Goal: Information Seeking & Learning: Learn about a topic

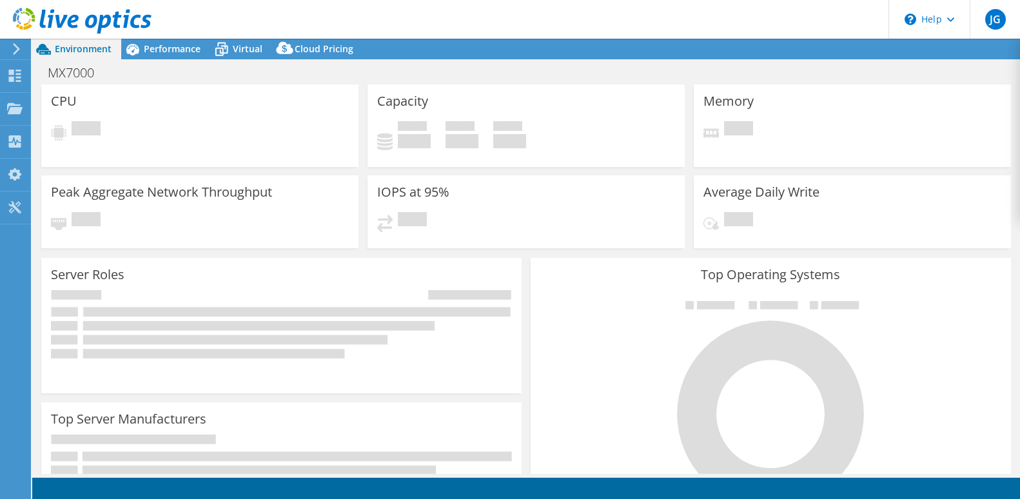
select select "USEast"
select select "USD"
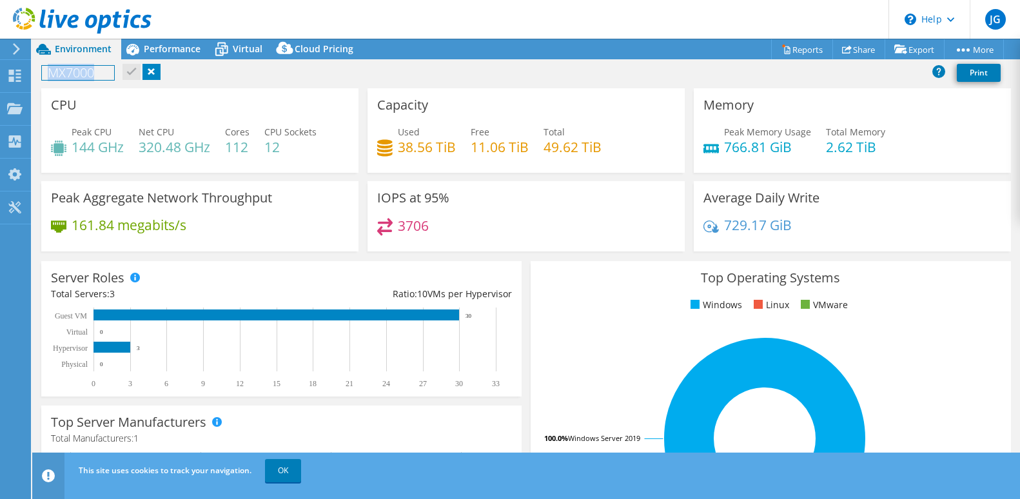
drag, startPoint x: 50, startPoint y: 75, endPoint x: 117, endPoint y: 72, distance: 66.5
click at [116, 72] on div "MX7000 Print" at bounding box center [525, 73] width 987 height 24
click at [220, 104] on div "CPU Peak CPU 144 GHz Net CPU 320.48 GHz Cores 112 CPU Sockets 12" at bounding box center [199, 130] width 317 height 84
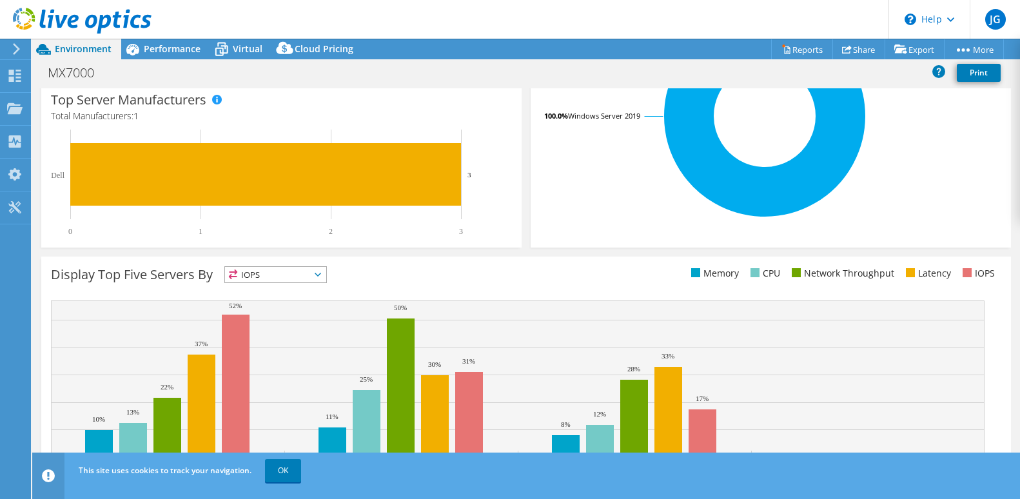
scroll to position [362, 0]
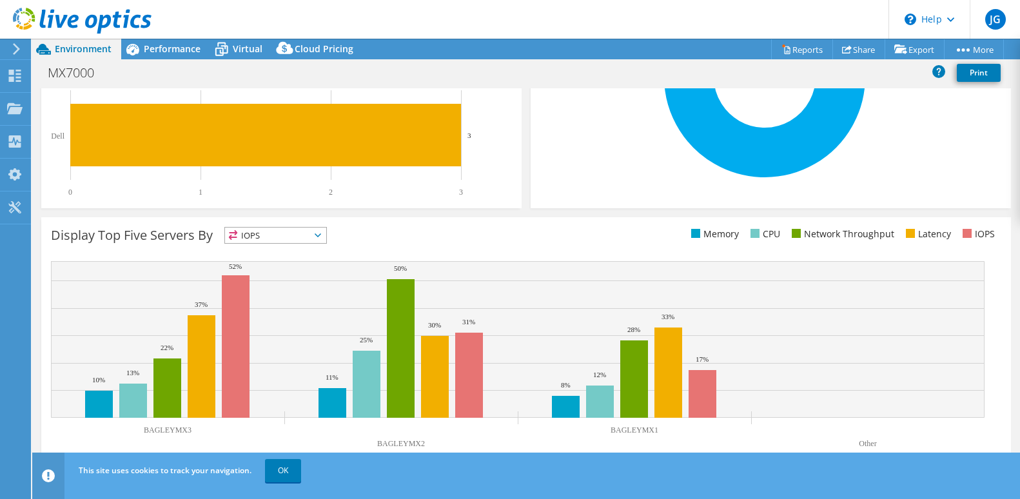
click at [323, 229] on span "IOPS" at bounding box center [275, 234] width 101 height 15
click at [251, 287] on li "CPU" at bounding box center [275, 288] width 101 height 18
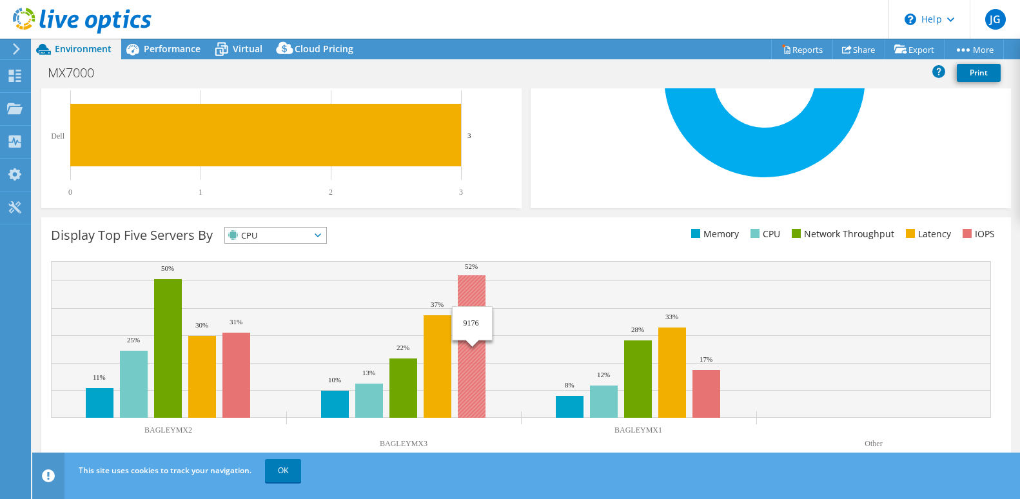
click at [479, 293] on rect at bounding box center [472, 346] width 28 height 142
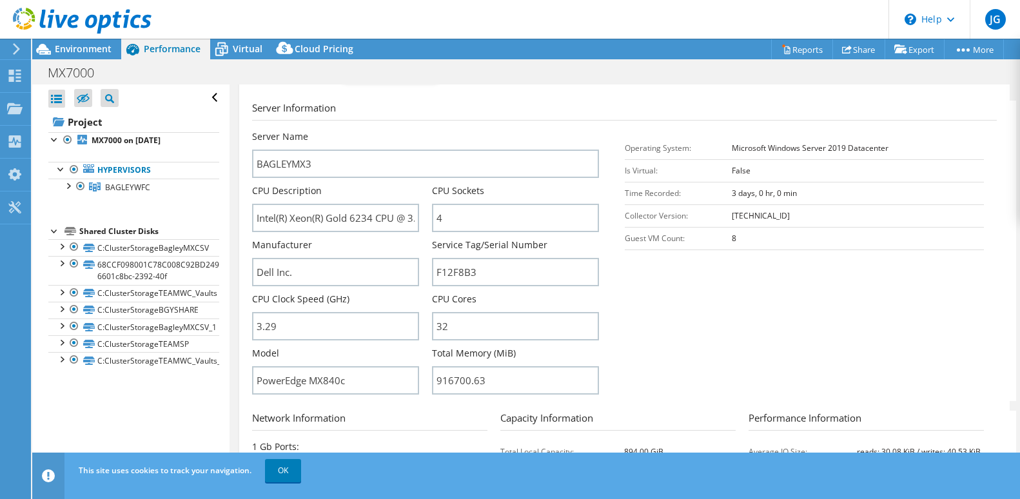
scroll to position [258, 0]
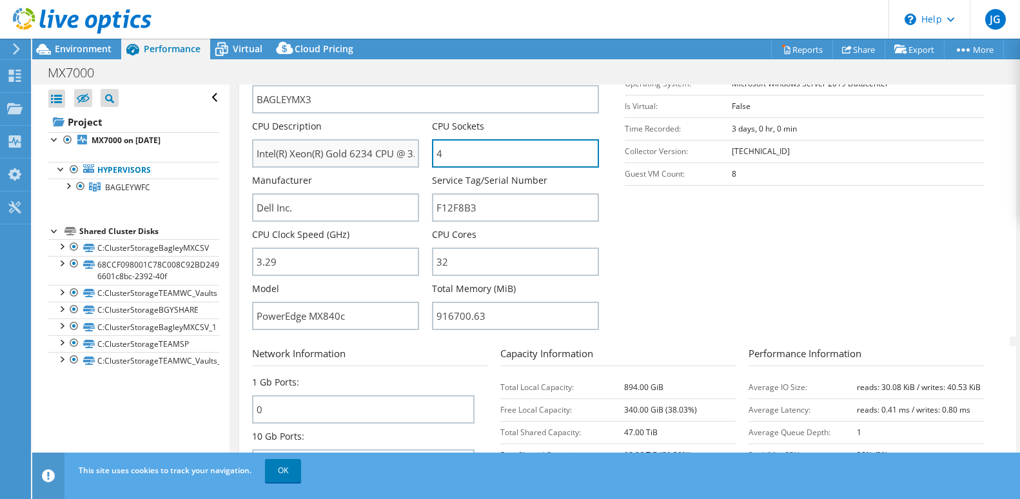
drag, startPoint x: 446, startPoint y: 149, endPoint x: 412, endPoint y: 154, distance: 33.9
click at [412, 66] on div "Server Name BAGLEYMX3 CPU Description Intel(R) Xeon(R) Gold 6234 CPU @ 3.30GHz …" at bounding box center [431, 66] width 359 height 0
click at [423, 186] on div "Manufacturer Dell Inc." at bounding box center [342, 198] width 180 height 48
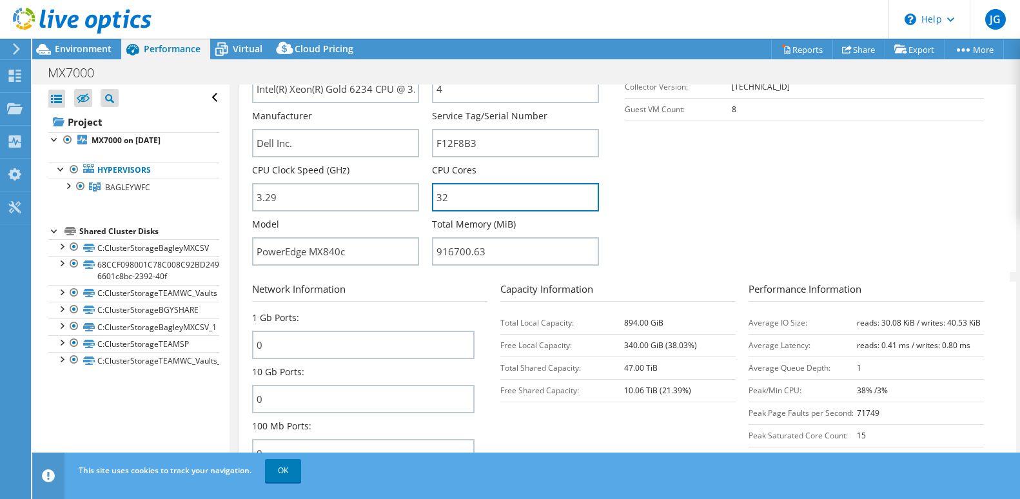
drag, startPoint x: 447, startPoint y: 195, endPoint x: 428, endPoint y: 201, distance: 19.8
click at [428, 1] on div "Server Name BAGLEYMX3 CPU Description Intel(R) Xeon(R) Gold 6234 CPU @ 3.30GHz …" at bounding box center [431, 1] width 359 height 0
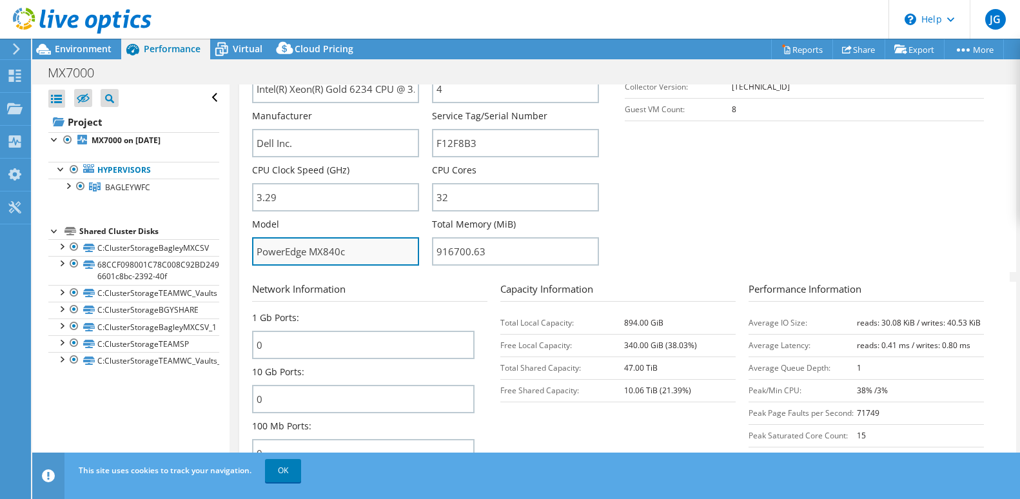
click at [414, 265] on input "PowerEdge MX840c" at bounding box center [335, 251] width 167 height 28
click at [434, 276] on form "Server Information Server Name BAGLEYMX3 CPU Description Intel(R) Xeon(R) Gold …" at bounding box center [624, 251] width 744 height 559
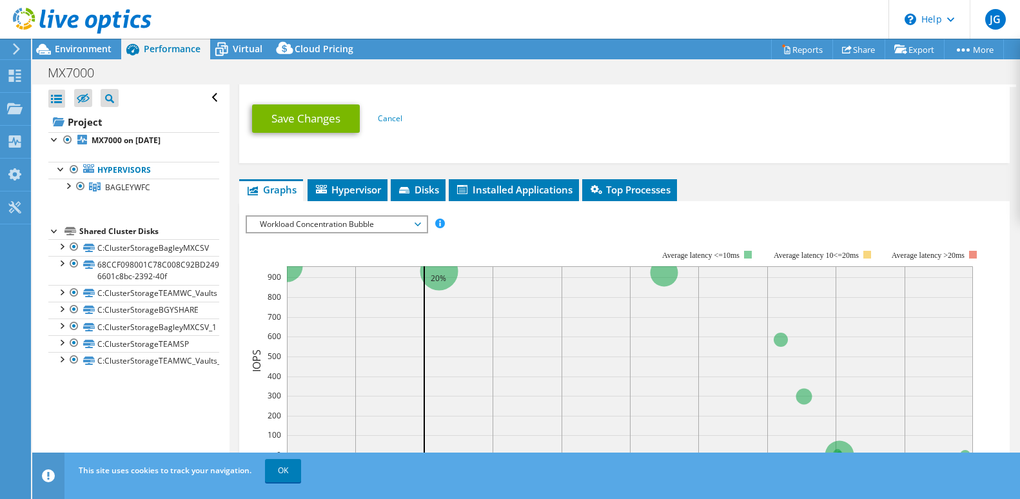
scroll to position [773, 0]
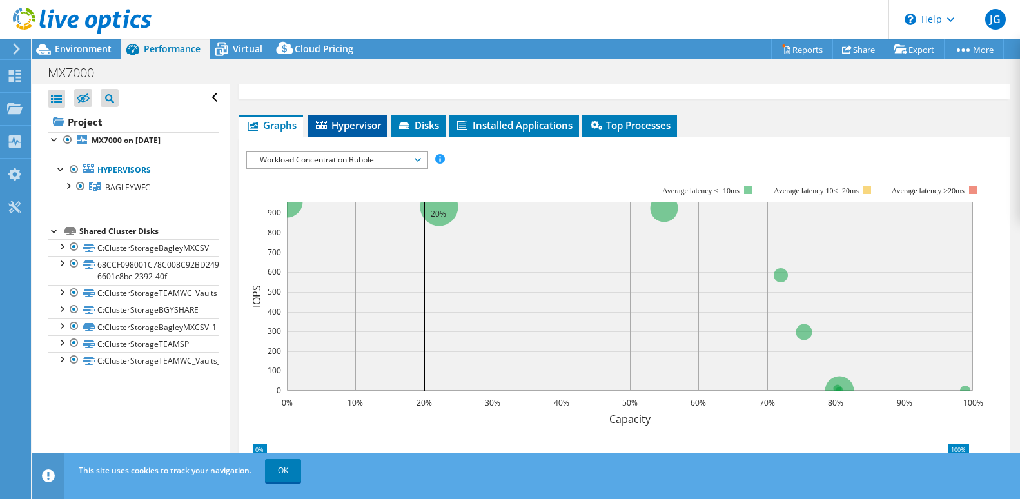
click at [354, 126] on span "Hypervisor" at bounding box center [347, 125] width 67 height 13
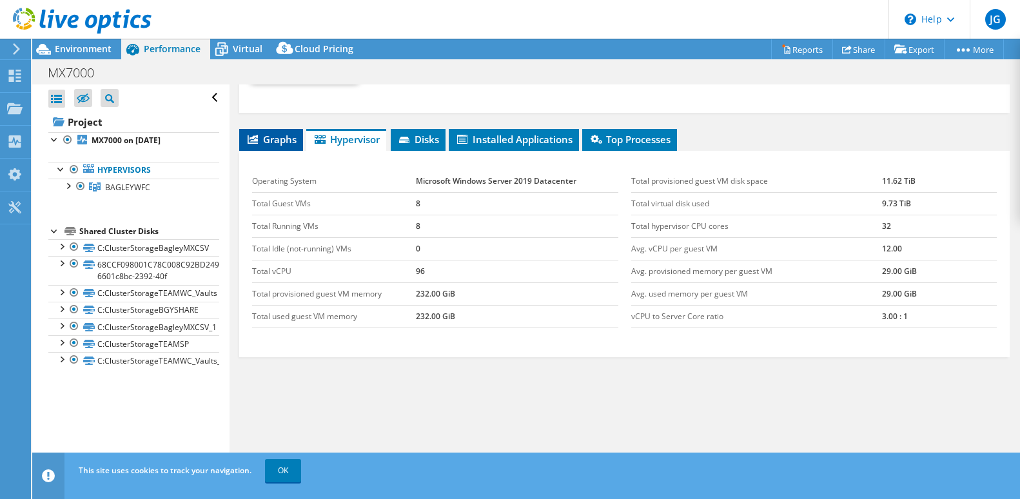
click at [261, 143] on span "Graphs" at bounding box center [271, 139] width 51 height 13
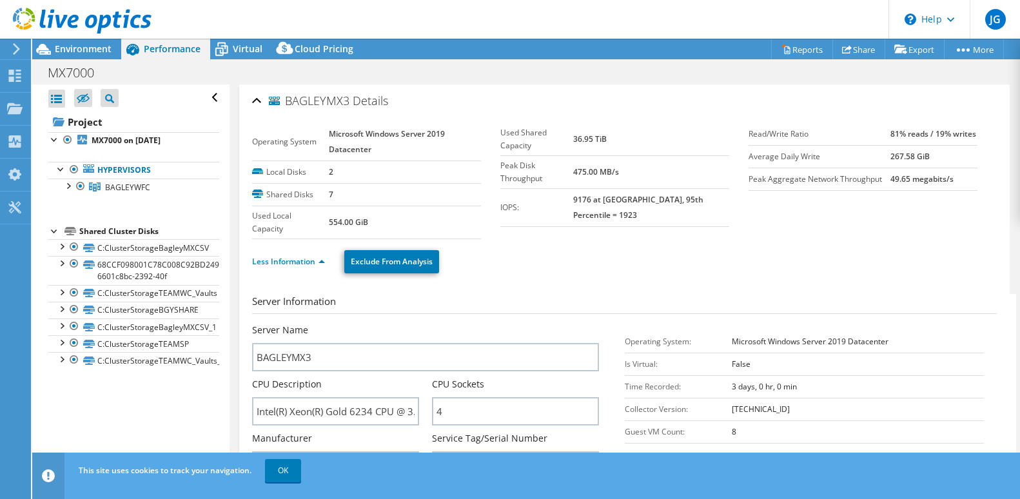
scroll to position [64, 0]
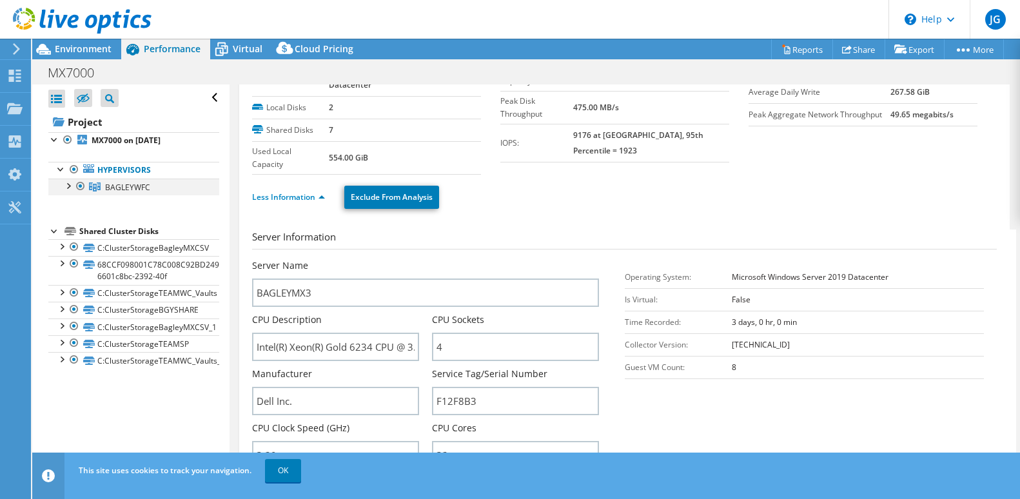
click at [69, 188] on div at bounding box center [67, 185] width 13 height 13
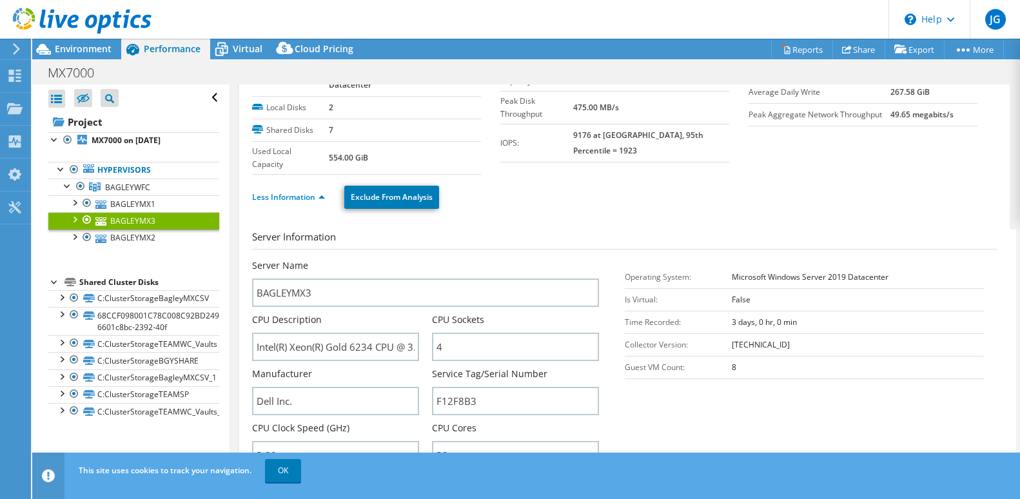
click at [143, 222] on link "BAGLEYMX3" at bounding box center [133, 220] width 171 height 17
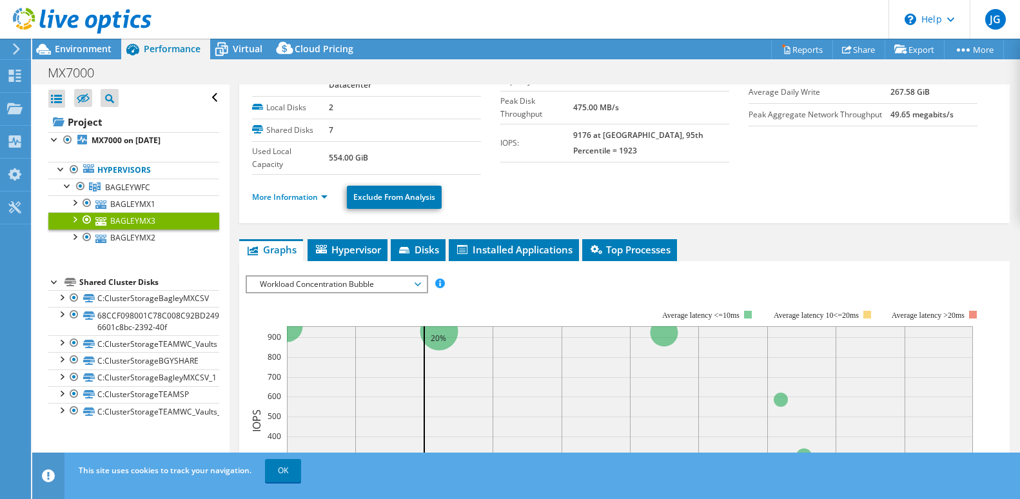
click at [72, 219] on div at bounding box center [74, 218] width 13 height 13
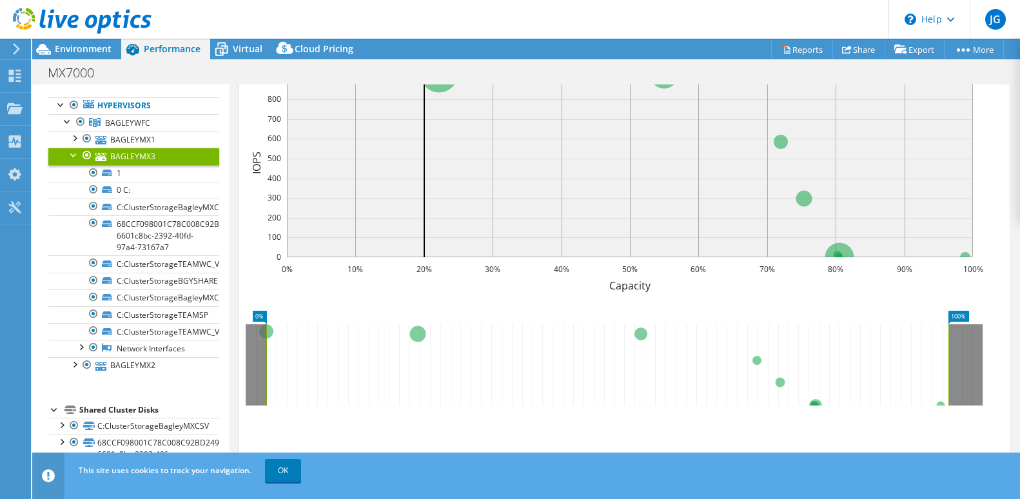
scroll to position [193, 0]
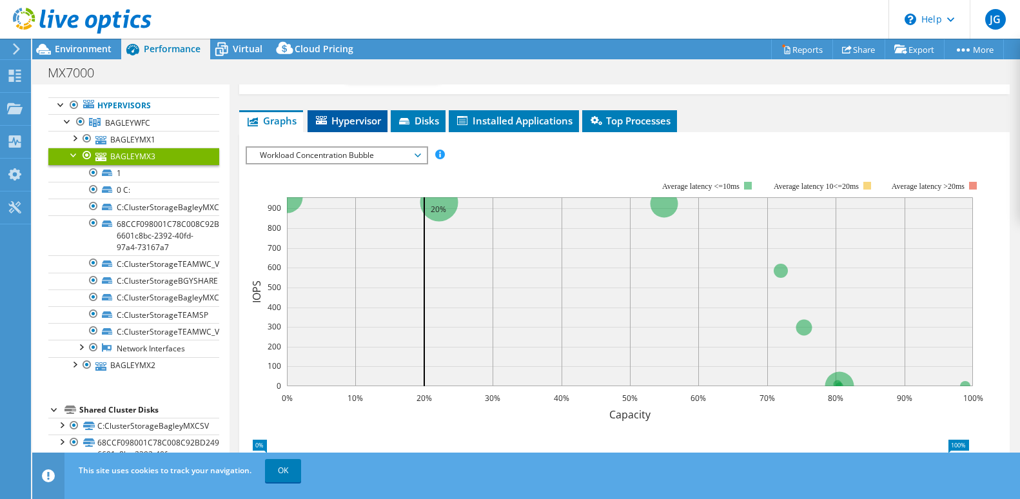
click at [362, 122] on span "Hypervisor" at bounding box center [347, 120] width 67 height 13
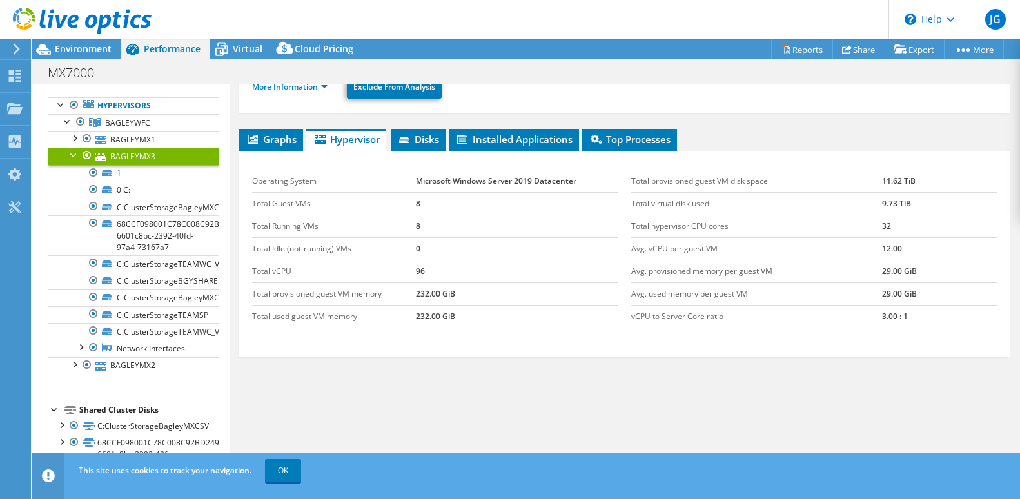
scroll to position [175, 0]
click at [397, 135] on li "Disks" at bounding box center [418, 140] width 55 height 22
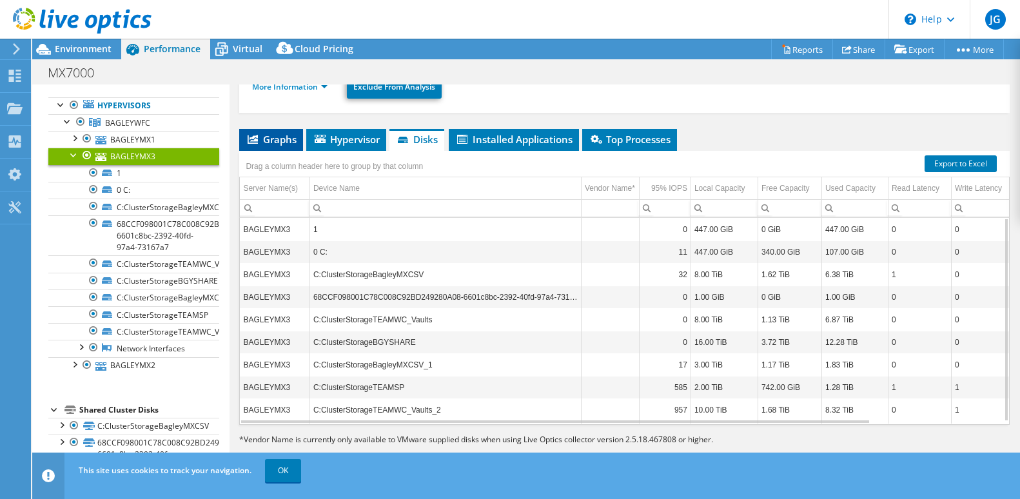
click at [267, 140] on span "Graphs" at bounding box center [271, 139] width 51 height 13
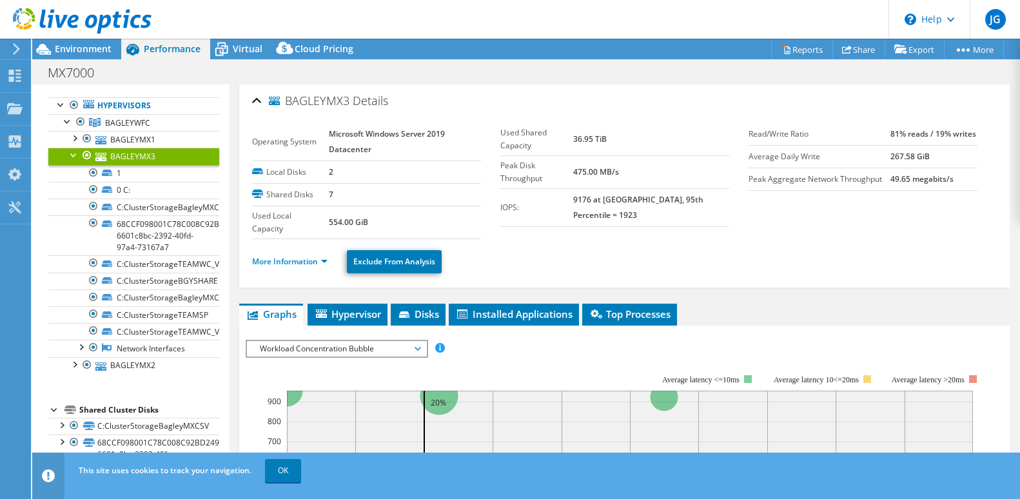
scroll to position [0, 0]
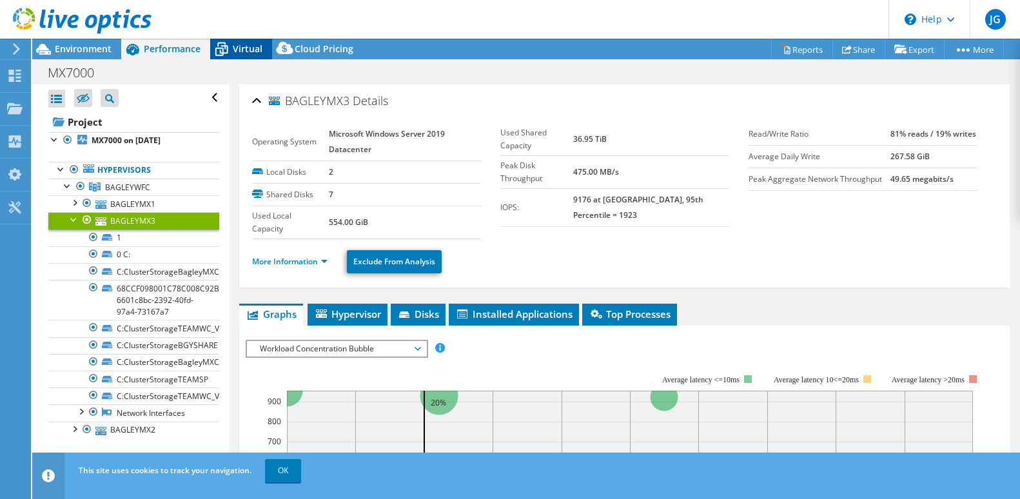
click at [238, 49] on span "Virtual" at bounding box center [248, 49] width 30 height 12
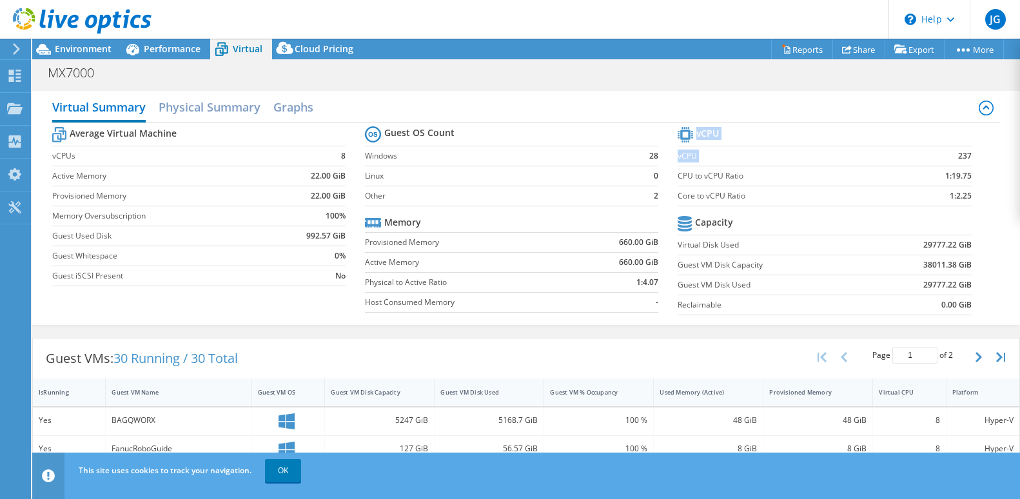
drag, startPoint x: 966, startPoint y: 153, endPoint x: 944, endPoint y: 155, distance: 22.6
click at [944, 155] on section "vCPU vCPU 237 CPU to vCPU Ratio 1:19.75 Core to vCPU Ratio 1:2.25 Capacity Virt…" at bounding box center [833, 223] width 313 height 198
click at [924, 157] on td "237" at bounding box center [932, 156] width 77 height 20
drag, startPoint x: 963, startPoint y: 157, endPoint x: 935, endPoint y: 157, distance: 28.4
click at [946, 157] on section "vCPU vCPU 237 CPU to vCPU Ratio 1:19.75 Core to vCPU Ratio 1:2.25 Capacity Virt…" at bounding box center [833, 223] width 313 height 198
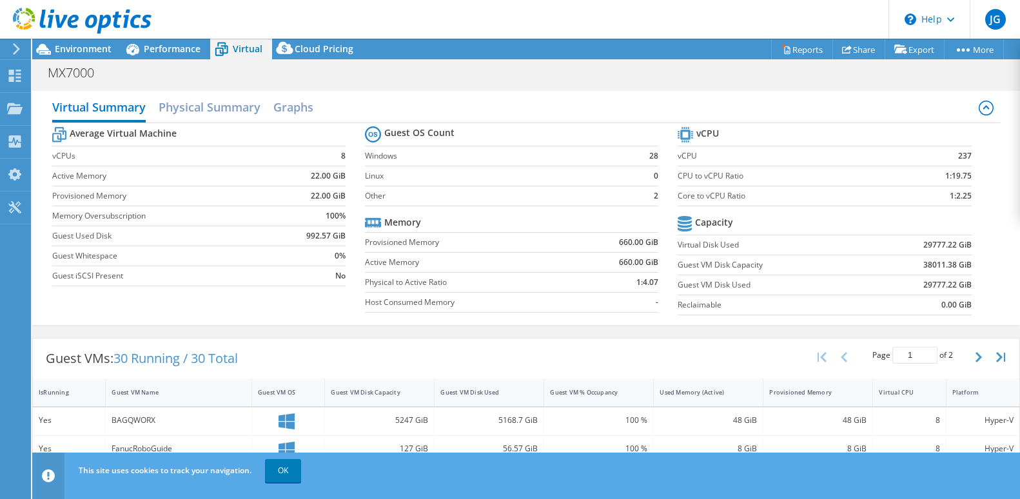
click at [932, 156] on td "237" at bounding box center [932, 156] width 77 height 20
click at [965, 177] on section "vCPU vCPU 237 CPU to vCPU Ratio 1:19.75 Core to vCPU Ratio 1:2.25 Capacity Virt…" at bounding box center [833, 223] width 313 height 198
click at [952, 159] on section "vCPU vCPU 237 CPU to vCPU Ratio 1:19.75 Core to vCPU Ratio 1:2.25 Capacity Virt…" at bounding box center [833, 223] width 313 height 198
click at [942, 160] on td "237" at bounding box center [932, 156] width 77 height 20
drag, startPoint x: 963, startPoint y: 158, endPoint x: 948, endPoint y: 162, distance: 15.9
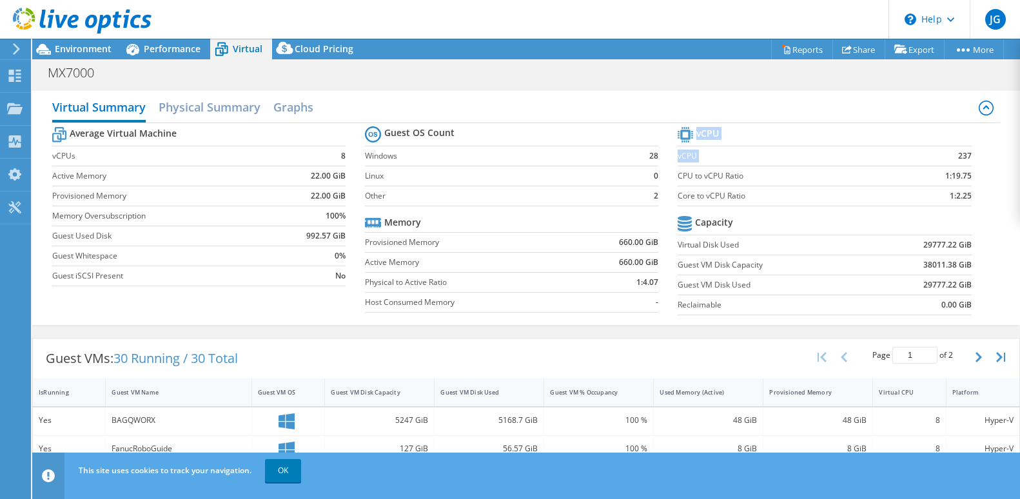
click at [948, 162] on section "vCPU vCPU 237 CPU to vCPU Ratio 1:19.75 Core to vCPU Ratio 1:2.25 Capacity Virt…" at bounding box center [833, 223] width 313 height 198
click at [913, 173] on td "1:19.75" at bounding box center [932, 176] width 77 height 20
drag, startPoint x: 962, startPoint y: 156, endPoint x: 944, endPoint y: 161, distance: 18.8
click at [944, 161] on section "vCPU vCPU 237 CPU to vCPU Ratio 1:19.75 Core to vCPU Ratio 1:2.25 Capacity Virt…" at bounding box center [833, 223] width 313 height 198
click at [944, 161] on td "237" at bounding box center [932, 156] width 77 height 20
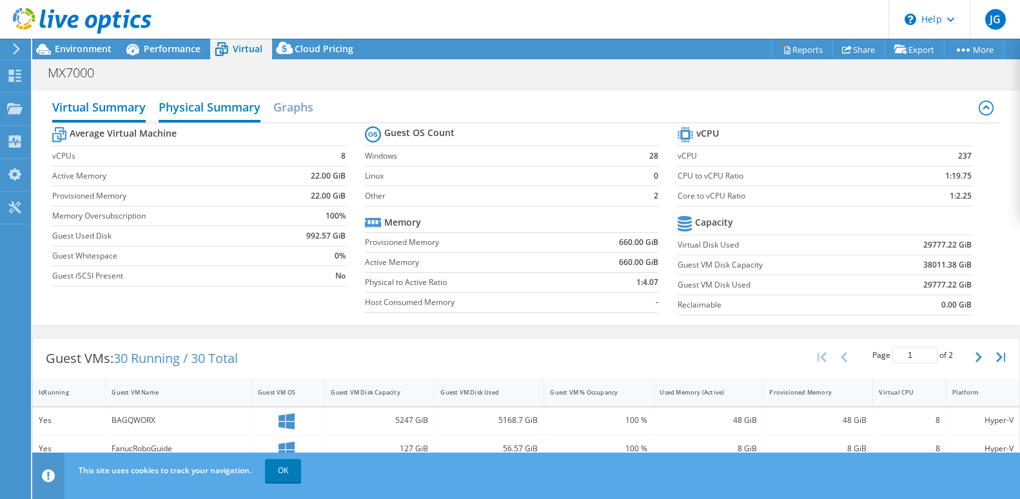
click at [225, 113] on h2 "Physical Summary" at bounding box center [210, 108] width 102 height 28
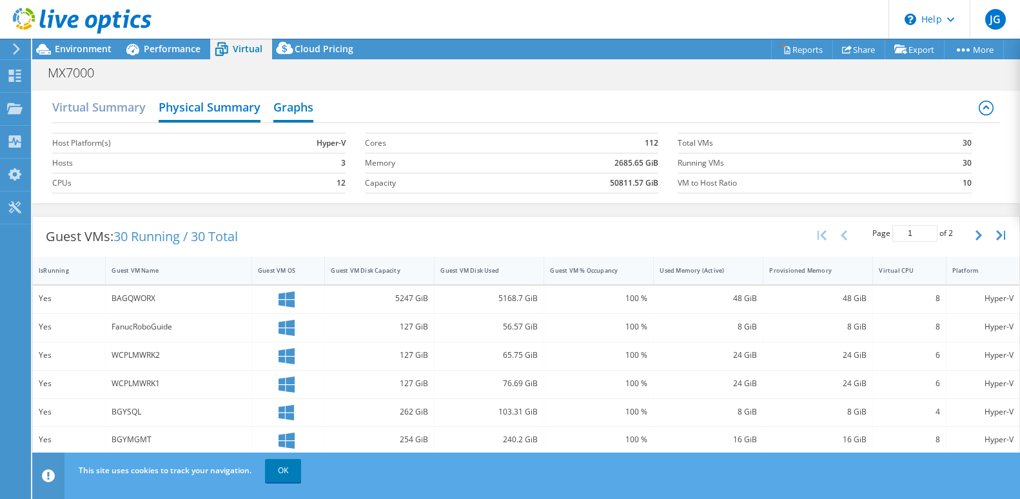
click at [310, 109] on h2 "Graphs" at bounding box center [293, 108] width 40 height 28
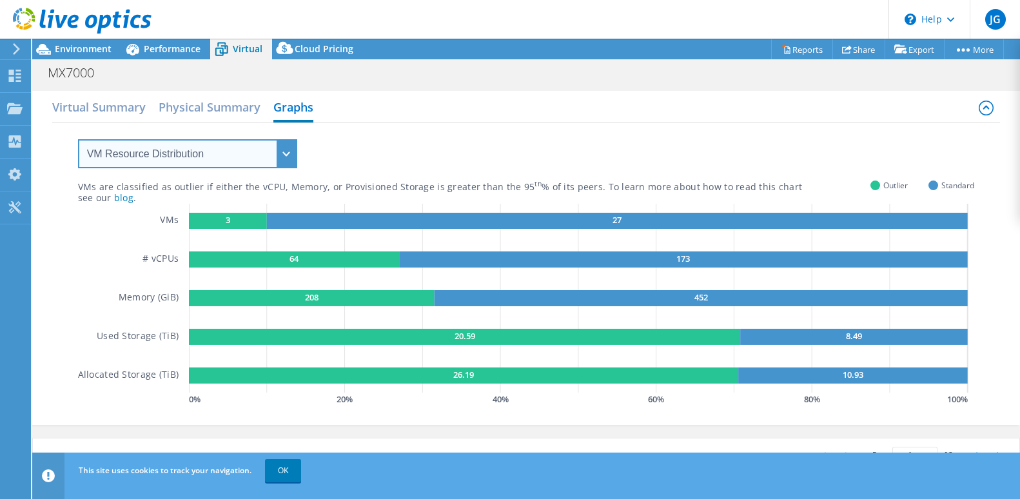
click at [284, 158] on select "VM Resource Distribution Provisioning Contrast Over Provisioning" at bounding box center [187, 153] width 219 height 29
select select "Provisioning Contrast"
click at [78, 139] on select "VM Resource Distribution Provisioning Contrast Over Provisioning" at bounding box center [187, 153] width 219 height 29
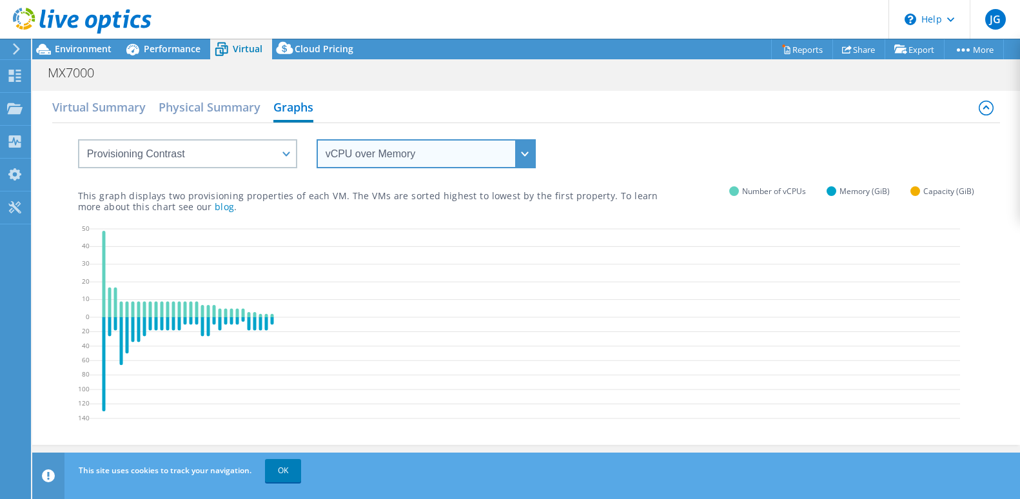
click at [528, 157] on select "vCPU over Memory vCPU over Capacity Memory over vCPU Memory over Capacity Capac…" at bounding box center [425, 153] width 219 height 29
select select "vCPU over Capacity"
click at [316, 139] on select "vCPU over Memory vCPU over Capacity Memory over vCPU Memory over Capacity Capac…" at bounding box center [425, 153] width 219 height 29
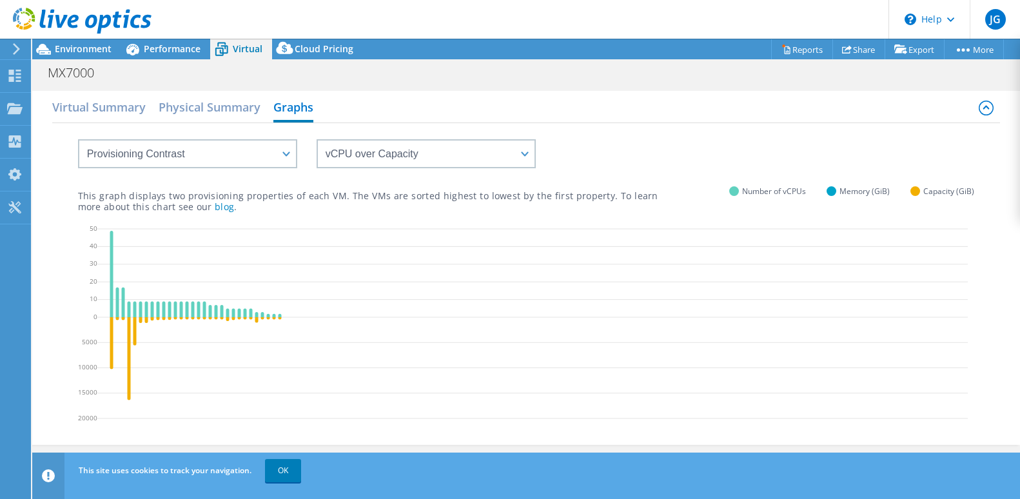
click at [537, 151] on div "vCPU over Memory vCPU over Capacity Memory over vCPU Memory over Capacity Capac…" at bounding box center [526, 145] width 896 height 45
click at [288, 158] on select "VM Resource Distribution Provisioning Contrast Over Provisioning" at bounding box center [187, 153] width 219 height 29
select select "Over Provisioning"
click at [78, 139] on select "VM Resource Distribution Provisioning Contrast Over Provisioning" at bounding box center [187, 153] width 219 height 29
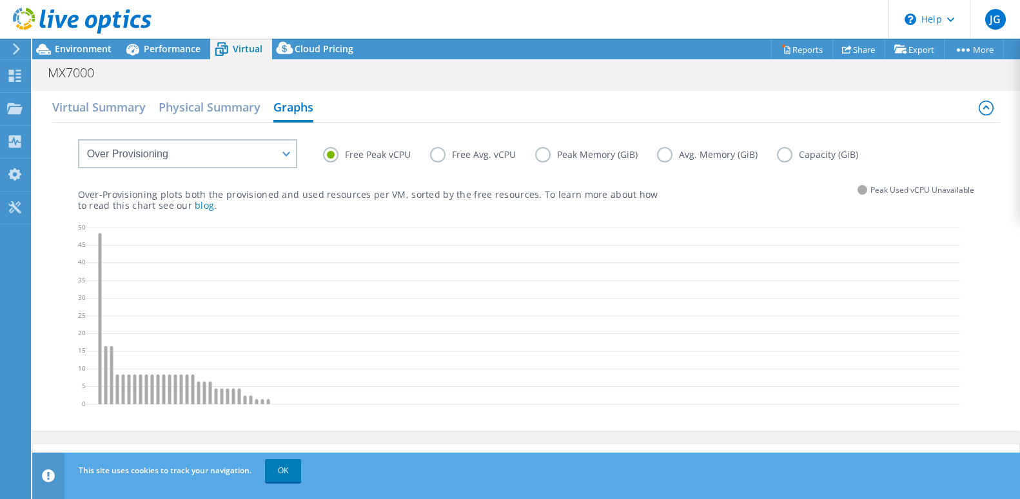
click at [434, 152] on label "Free Avg. vCPU" at bounding box center [482, 154] width 105 height 15
click at [0, 0] on input "Free Avg. vCPU" at bounding box center [0, 0] width 0 height 0
click at [540, 155] on label "Peak Memory (GiB)" at bounding box center [596, 154] width 122 height 15
click at [0, 0] on input "Peak Memory (GiB)" at bounding box center [0, 0] width 0 height 0
click at [659, 157] on label "Avg. Memory (GiB)" at bounding box center [717, 154] width 120 height 15
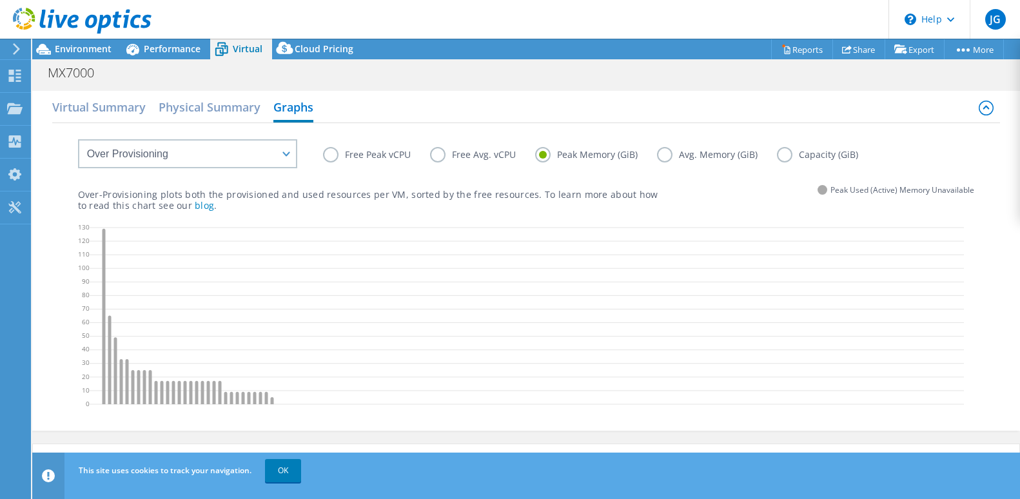
click at [0, 0] on input "Avg. Memory (GiB)" at bounding box center [0, 0] width 0 height 0
click at [778, 156] on label "Capacity (GiB)" at bounding box center [827, 154] width 101 height 15
click at [0, 0] on input "Capacity (GiB)" at bounding box center [0, 0] width 0 height 0
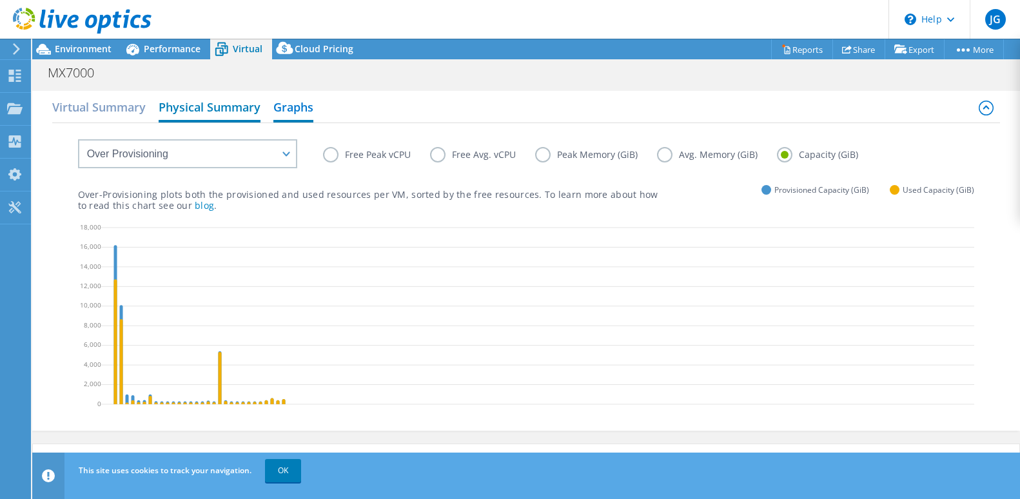
click at [202, 110] on h2 "Physical Summary" at bounding box center [210, 108] width 102 height 28
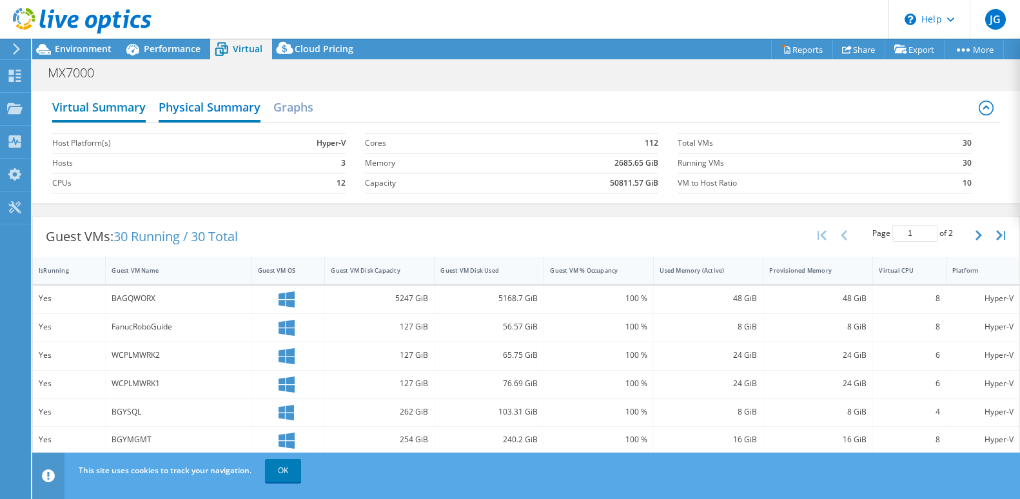
click at [102, 107] on h2 "Virtual Summary" at bounding box center [98, 108] width 93 height 28
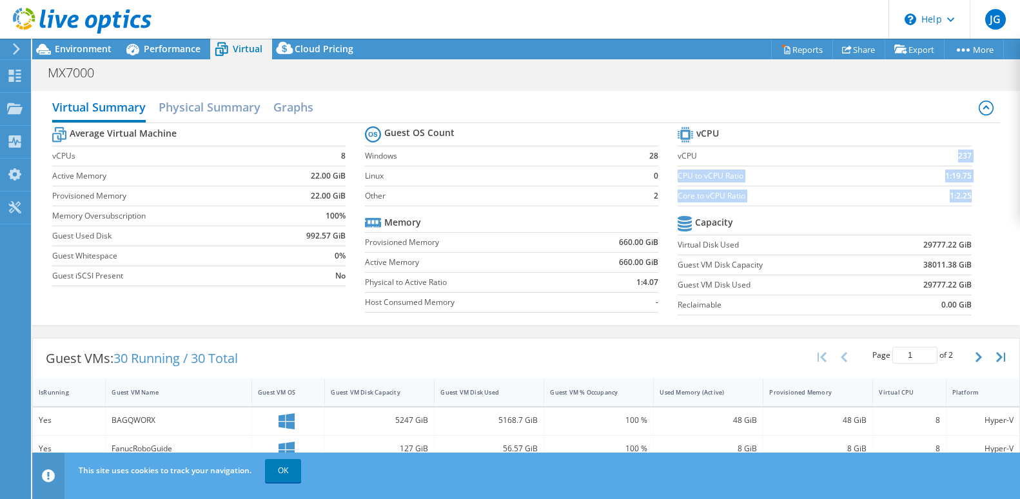
drag, startPoint x: 983, startPoint y: 156, endPoint x: 900, endPoint y: 160, distance: 83.2
click at [900, 160] on div "Average Virtual Machine vCPUs 8 Active Memory 22.00 GiB Provisioned Memory 22.0…" at bounding box center [526, 222] width 948 height 198
click at [898, 160] on td "237" at bounding box center [932, 156] width 77 height 20
drag, startPoint x: 976, startPoint y: 203, endPoint x: 740, endPoint y: 188, distance: 235.7
click at [742, 189] on div "Average Virtual Machine vCPUs 8 Active Memory 22.00 GiB Provisioned Memory 22.0…" at bounding box center [526, 222] width 948 height 198
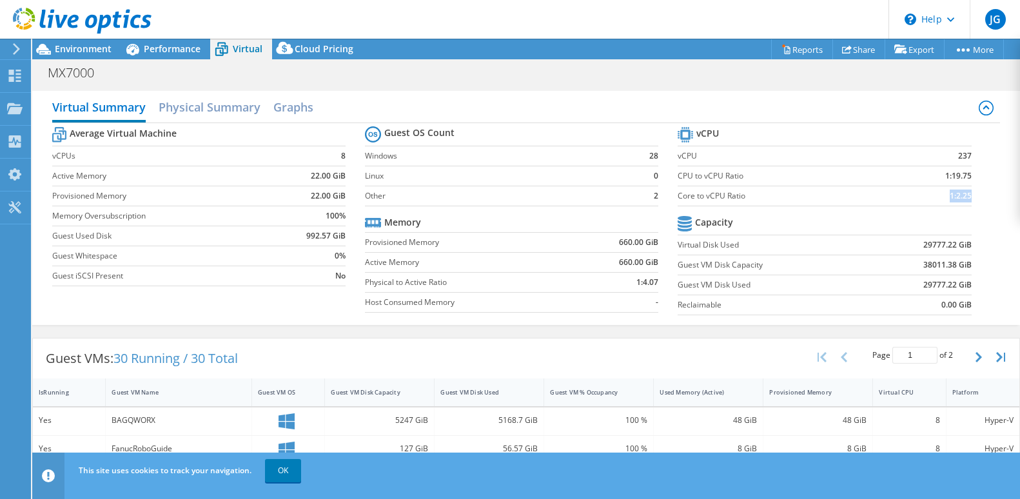
click at [740, 188] on td "Core to vCPU Ratio" at bounding box center [785, 196] width 217 height 20
click at [168, 100] on h2 "Physical Summary" at bounding box center [210, 108] width 102 height 28
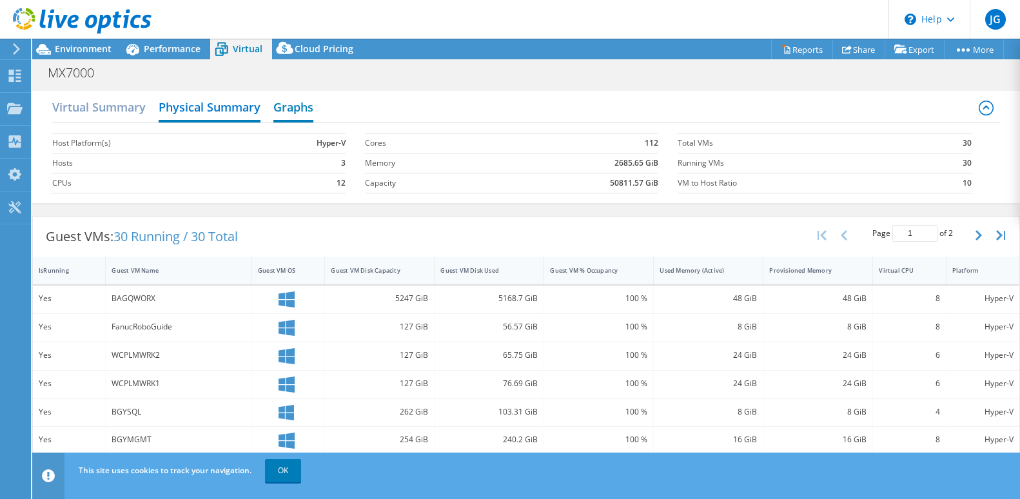
click at [294, 108] on h2 "Graphs" at bounding box center [293, 108] width 40 height 28
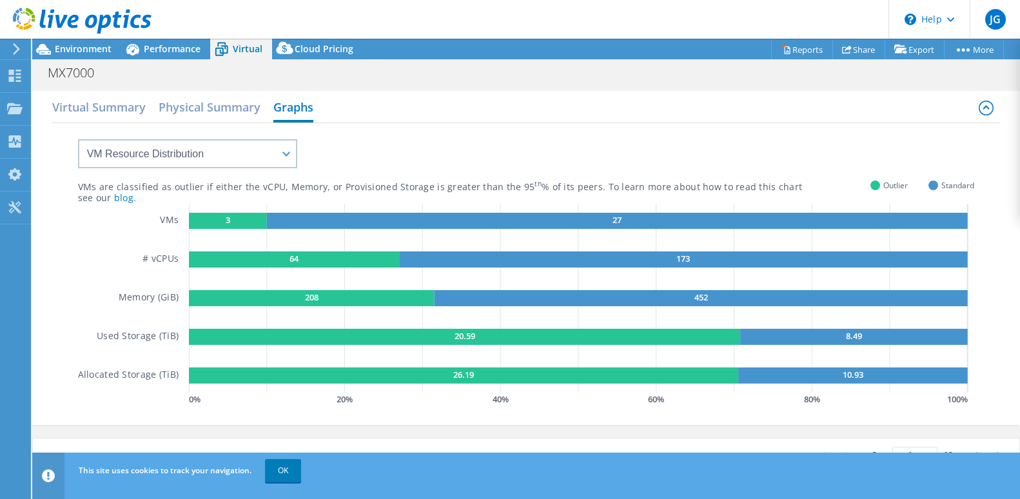
drag, startPoint x: 286, startPoint y: 262, endPoint x: 313, endPoint y: 263, distance: 26.5
click at [313, 263] on g "64" at bounding box center [294, 259] width 210 height 16
click at [313, 263] on rect at bounding box center [294, 259] width 210 height 16
click at [360, 218] on rect at bounding box center [617, 221] width 701 height 16
click at [193, 102] on h2 "Physical Summary" at bounding box center [210, 108] width 102 height 28
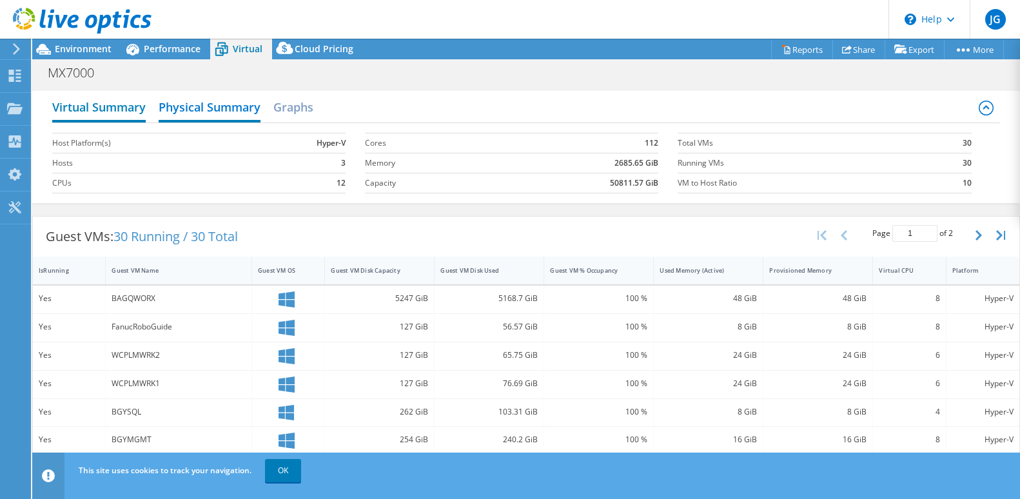
click at [110, 105] on h2 "Virtual Summary" at bounding box center [98, 108] width 93 height 28
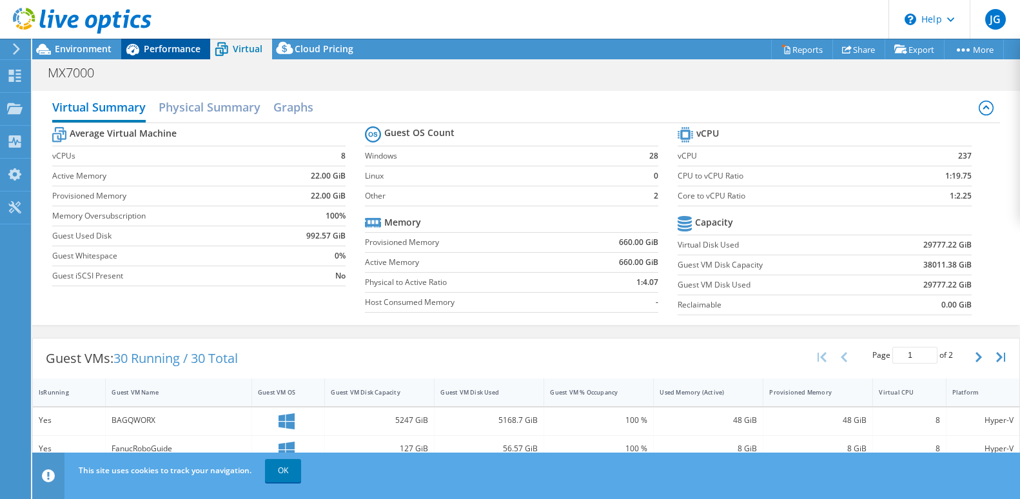
click at [182, 51] on span "Performance" at bounding box center [172, 49] width 57 height 12
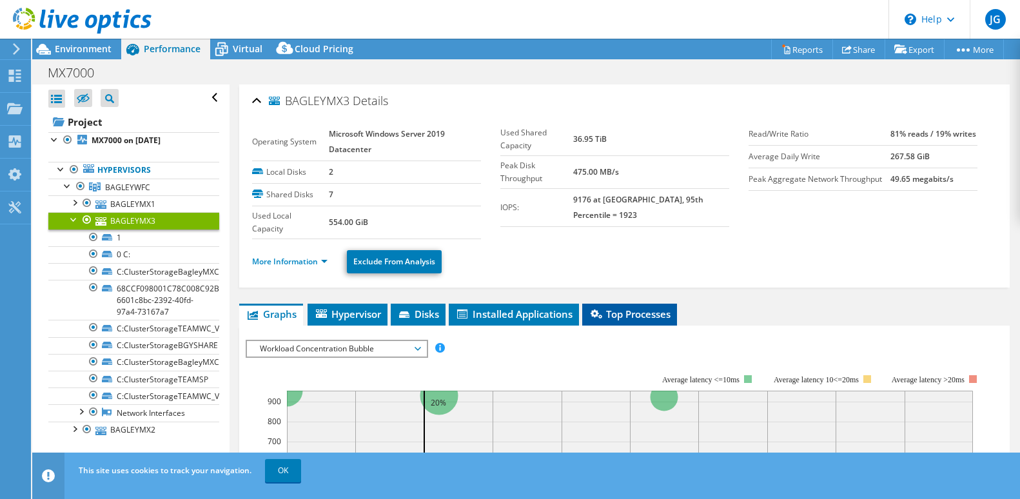
click at [633, 322] on li "Top Processes" at bounding box center [629, 315] width 95 height 22
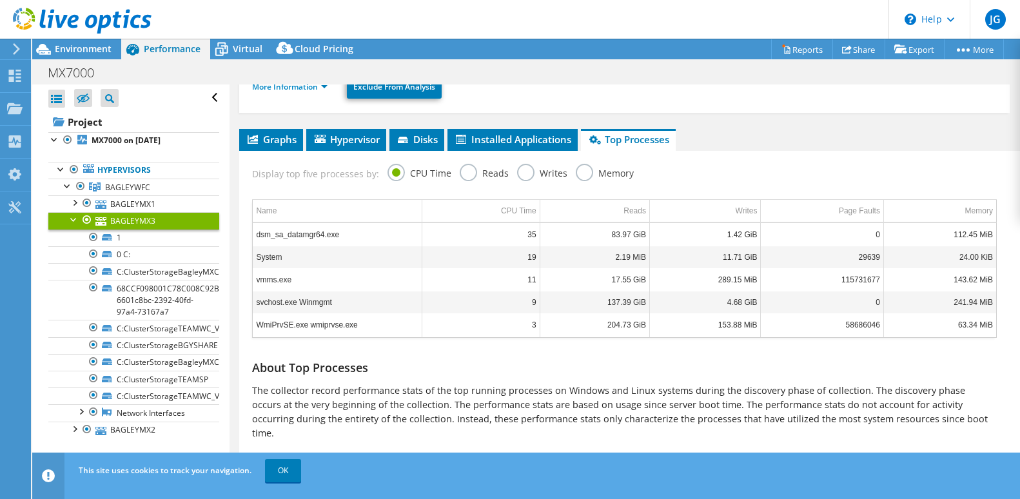
scroll to position [110, 0]
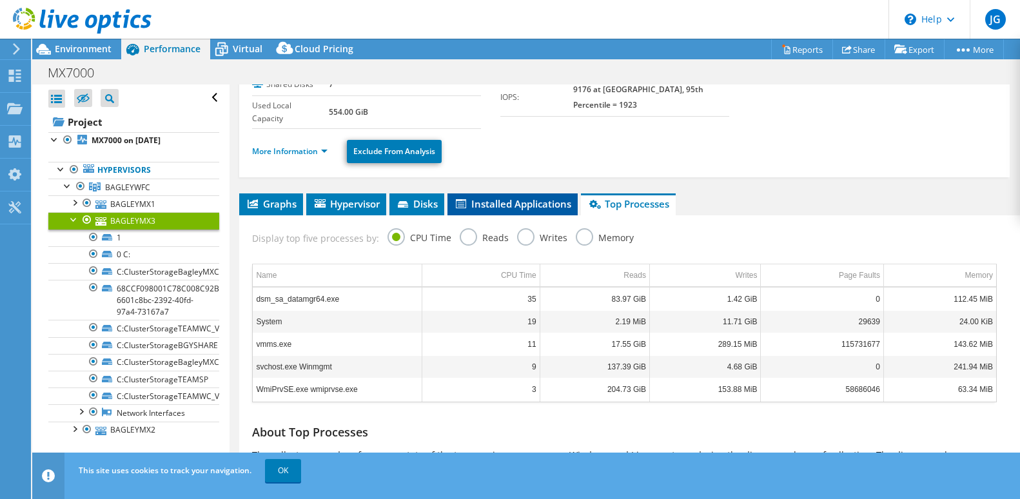
click at [517, 207] on span "Installed Applications" at bounding box center [512, 203] width 117 height 13
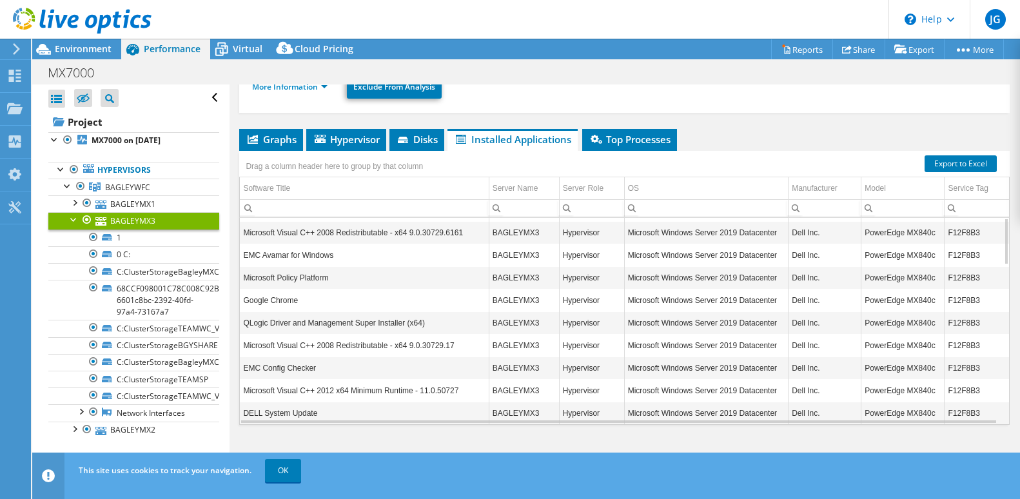
scroll to position [0, 0]
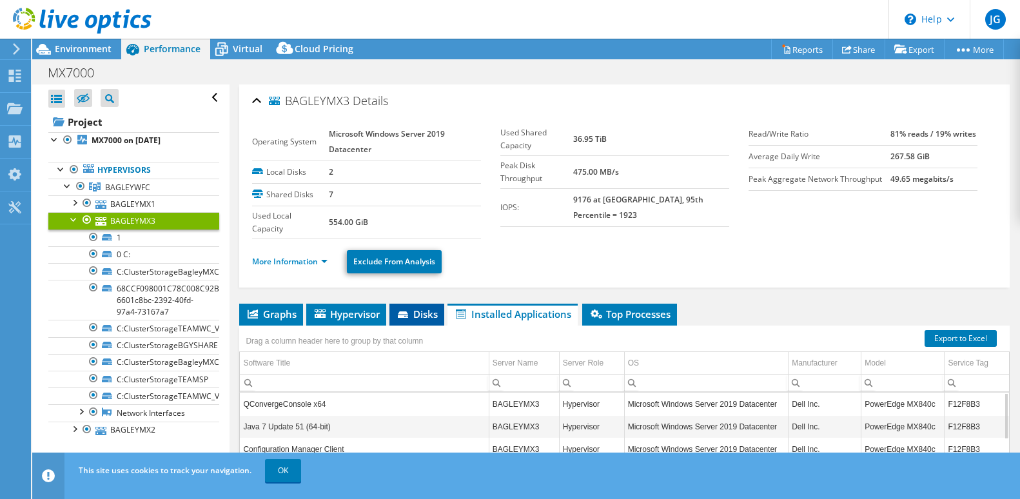
click at [414, 316] on span "Disks" at bounding box center [417, 313] width 42 height 13
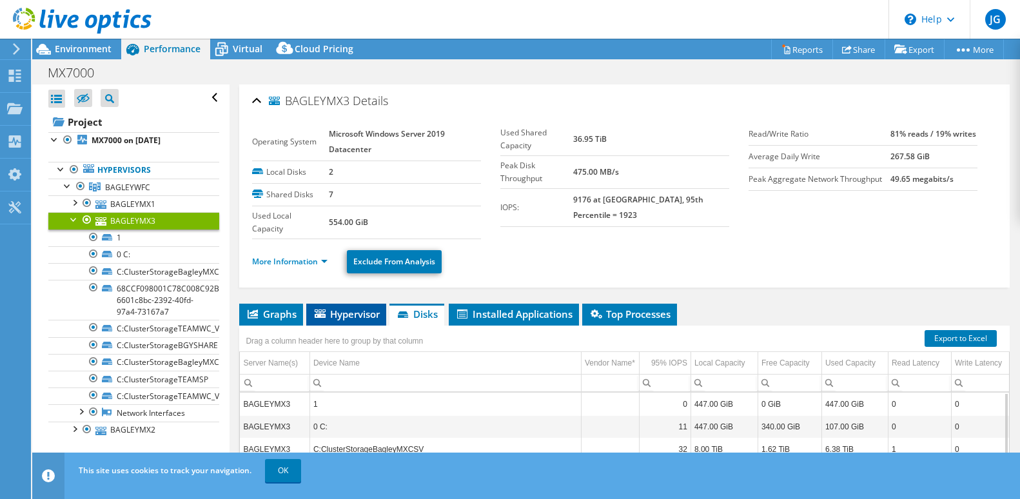
click at [341, 313] on span "Hypervisor" at bounding box center [346, 313] width 67 height 13
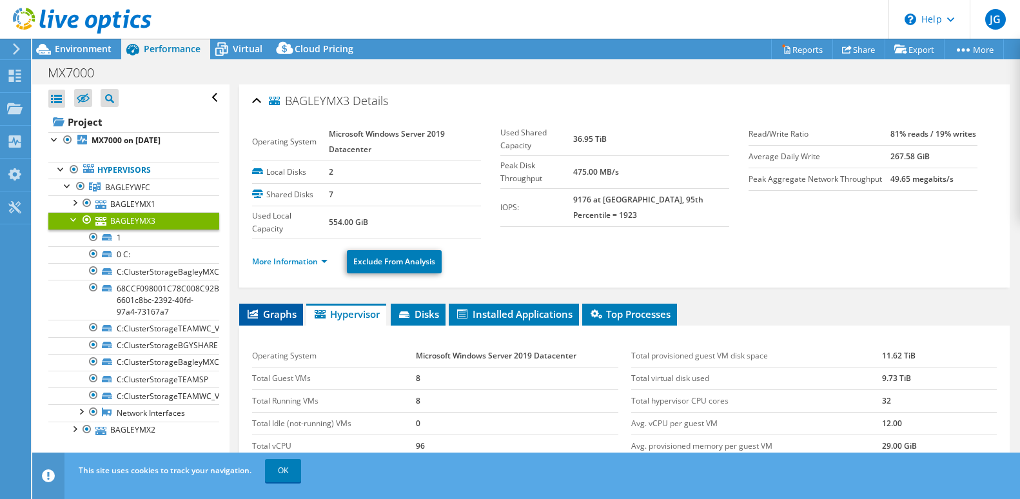
click at [267, 313] on span "Graphs" at bounding box center [271, 313] width 51 height 13
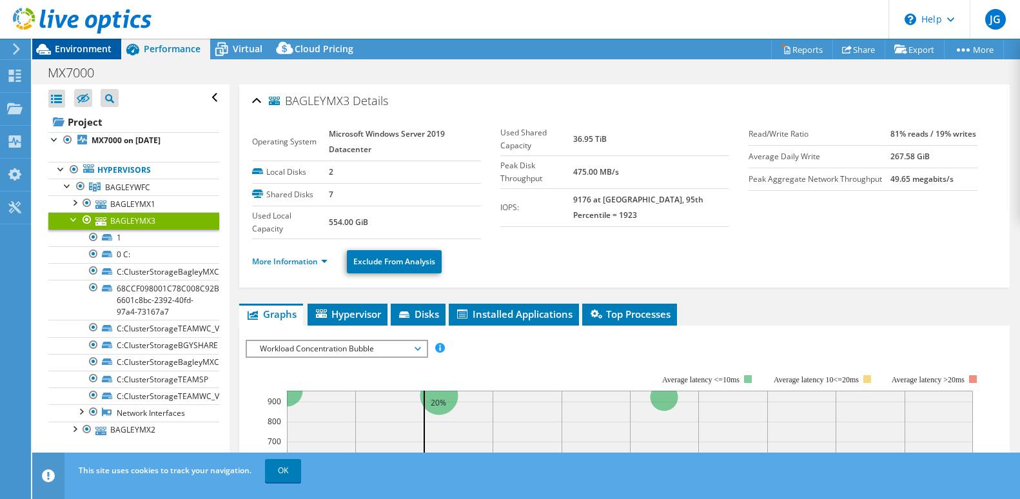
click at [92, 48] on span "Environment" at bounding box center [83, 49] width 57 height 12
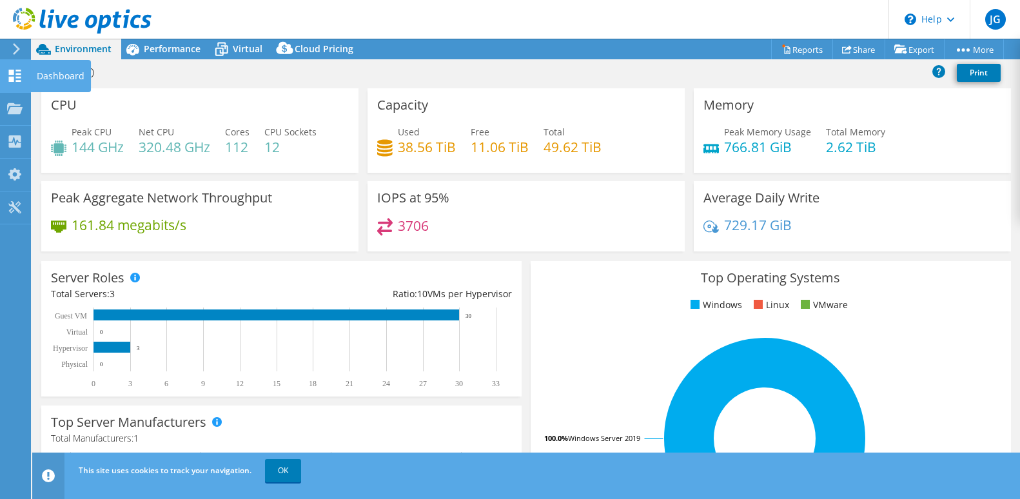
click at [55, 73] on div "Dashboard" at bounding box center [60, 76] width 61 height 32
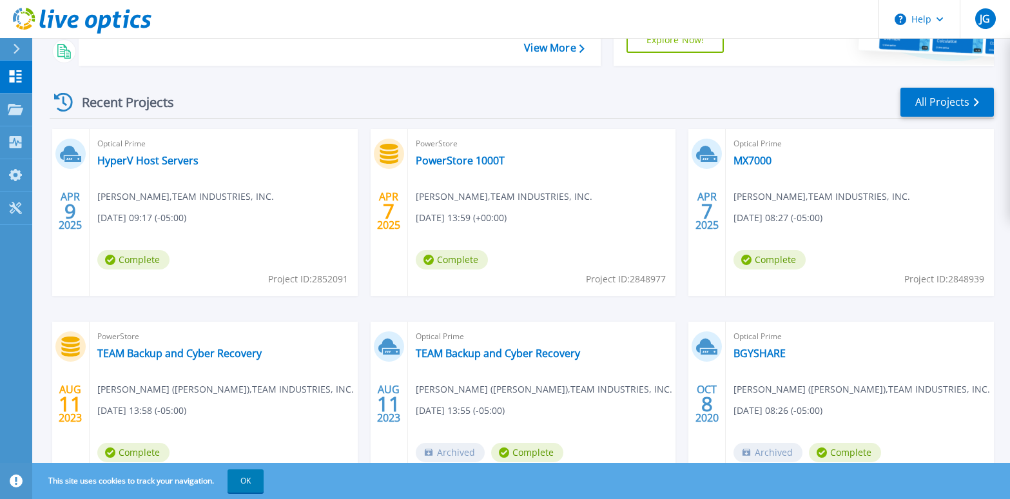
scroll to position [86, 0]
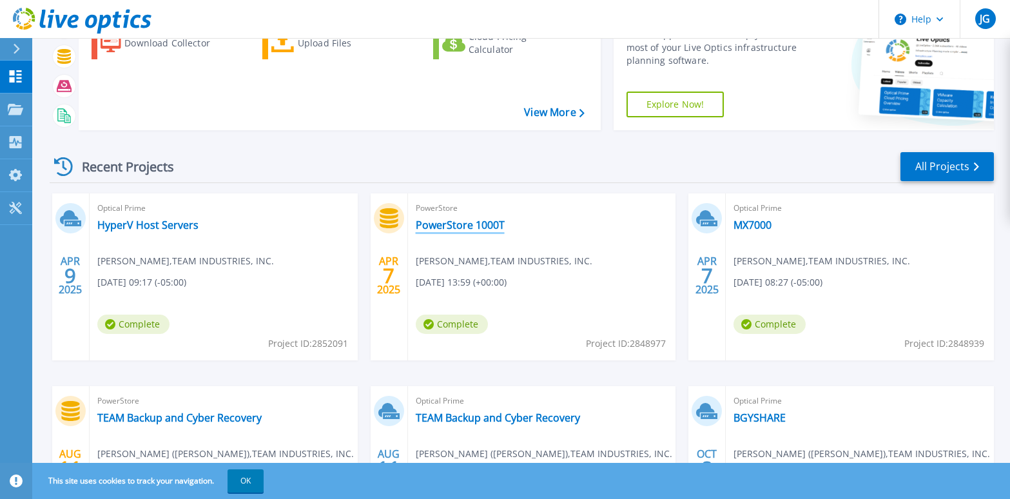
click at [472, 225] on link "PowerStore 1000T" at bounding box center [460, 224] width 89 height 13
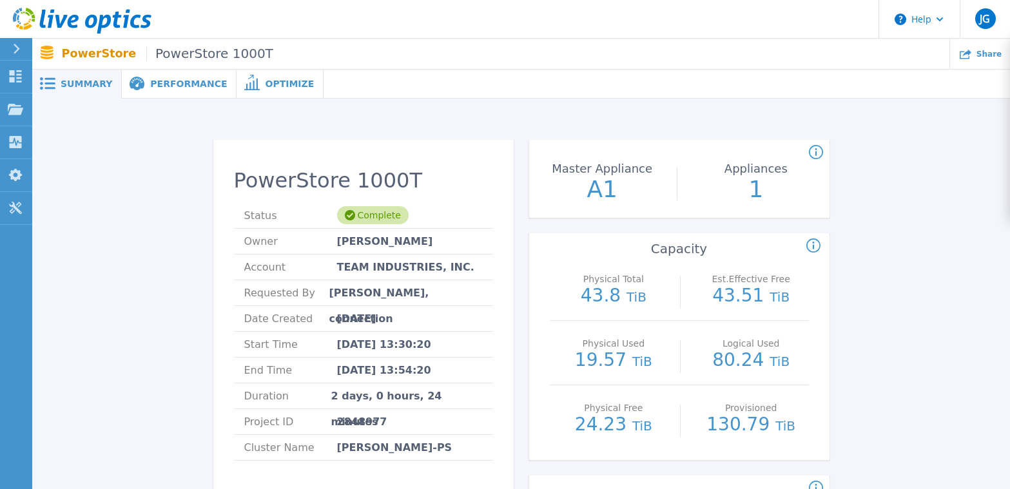
click at [164, 84] on span "Performance" at bounding box center [188, 83] width 77 height 9
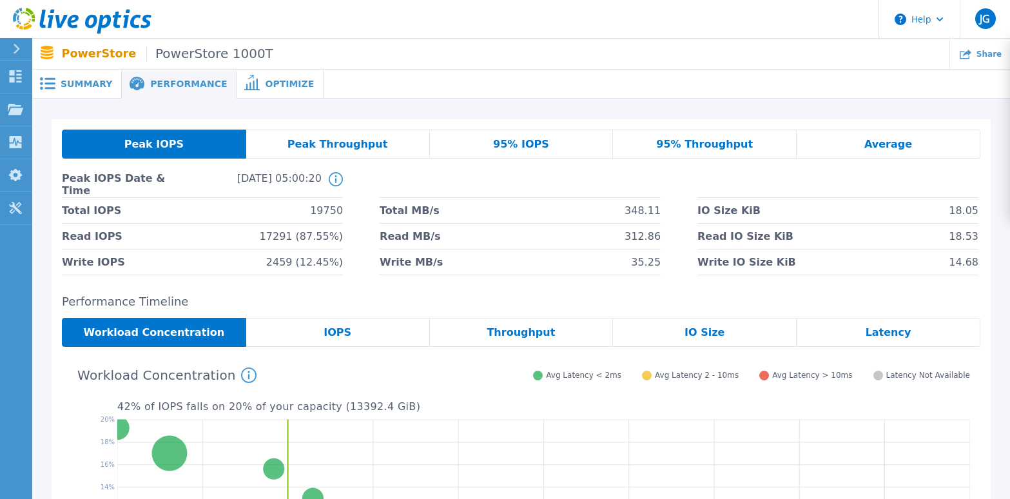
click at [265, 86] on span "Optimize" at bounding box center [289, 83] width 49 height 9
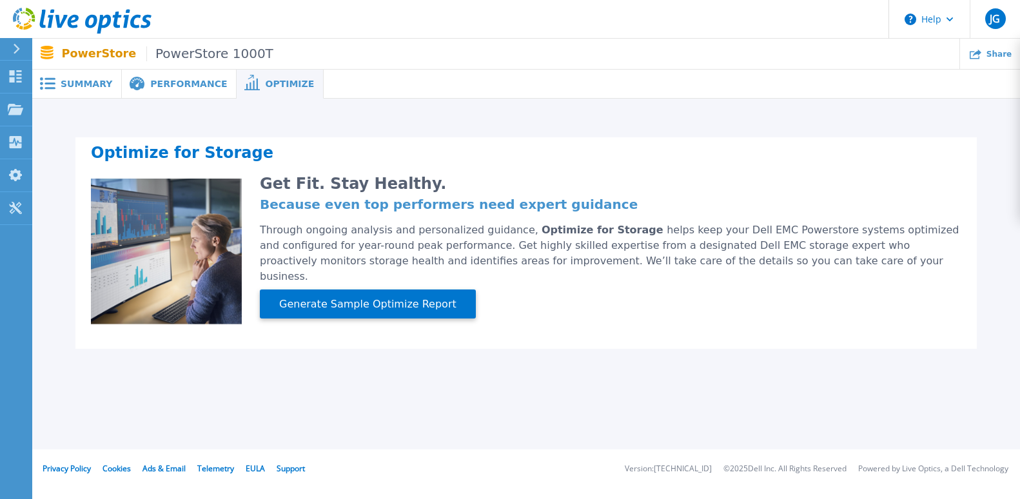
click at [179, 82] on span "Performance" at bounding box center [188, 83] width 77 height 9
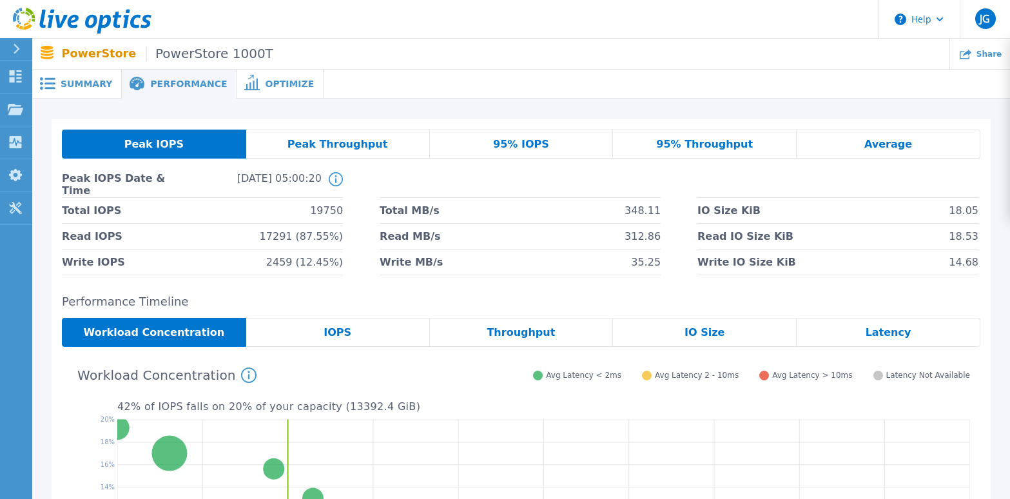
click at [358, 144] on span "Peak Throughput" at bounding box center [337, 144] width 101 height 10
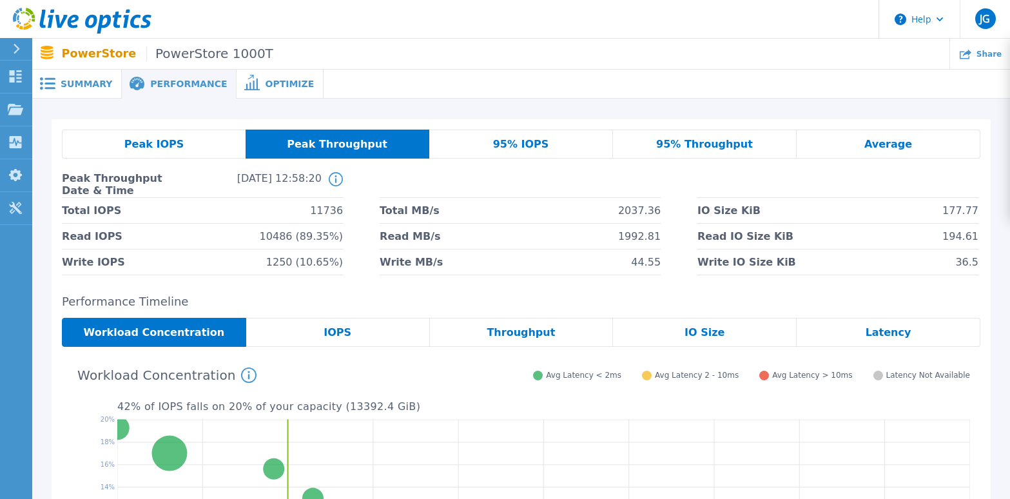
scroll to position [64, 0]
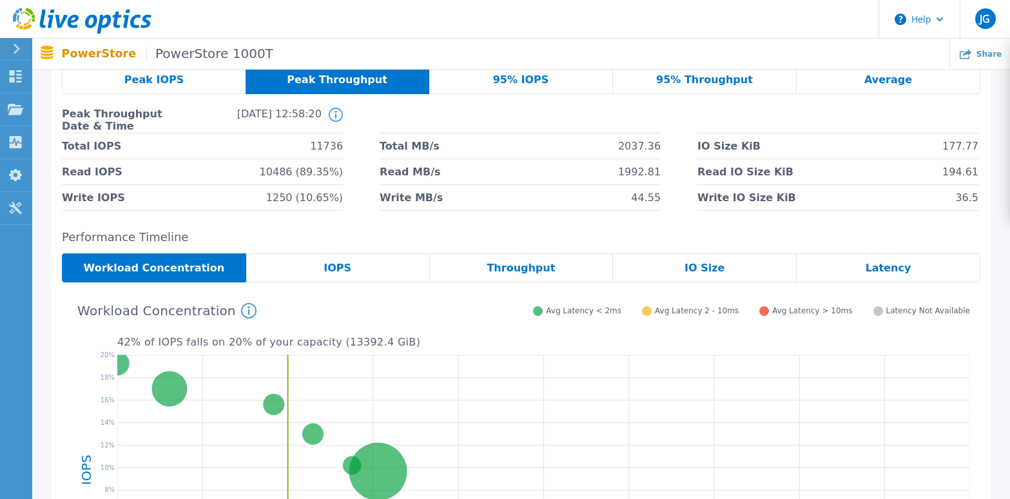
click at [363, 274] on div "IOPS" at bounding box center [338, 267] width 184 height 29
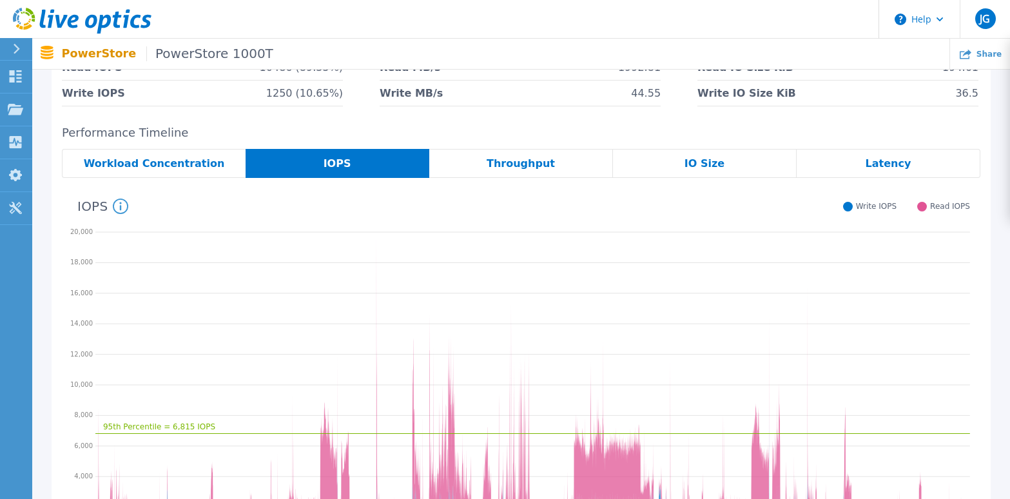
scroll to position [104, 0]
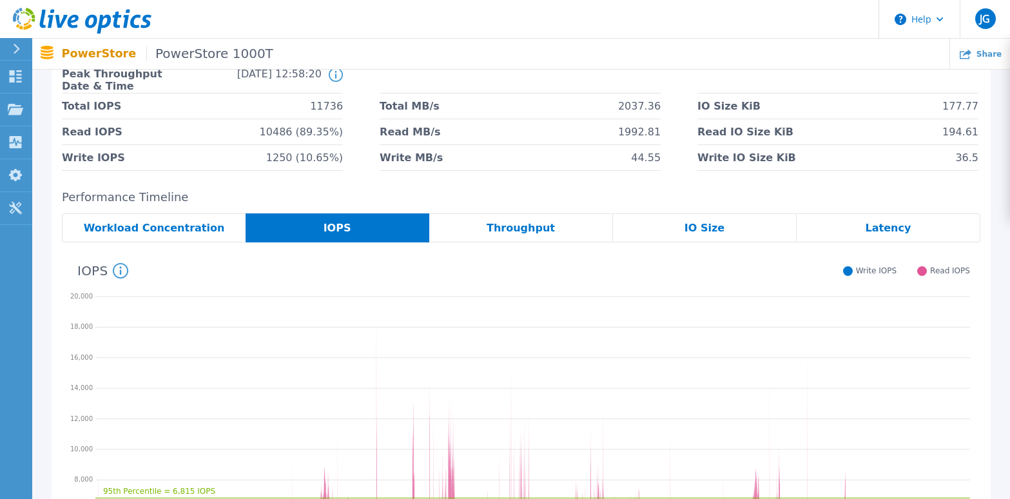
click at [513, 231] on span "Throughput" at bounding box center [521, 228] width 68 height 10
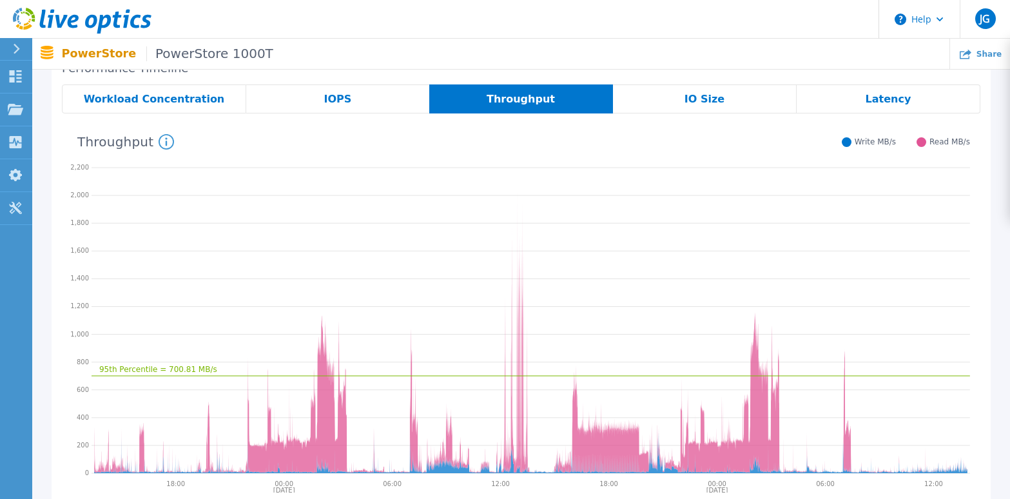
scroll to position [169, 0]
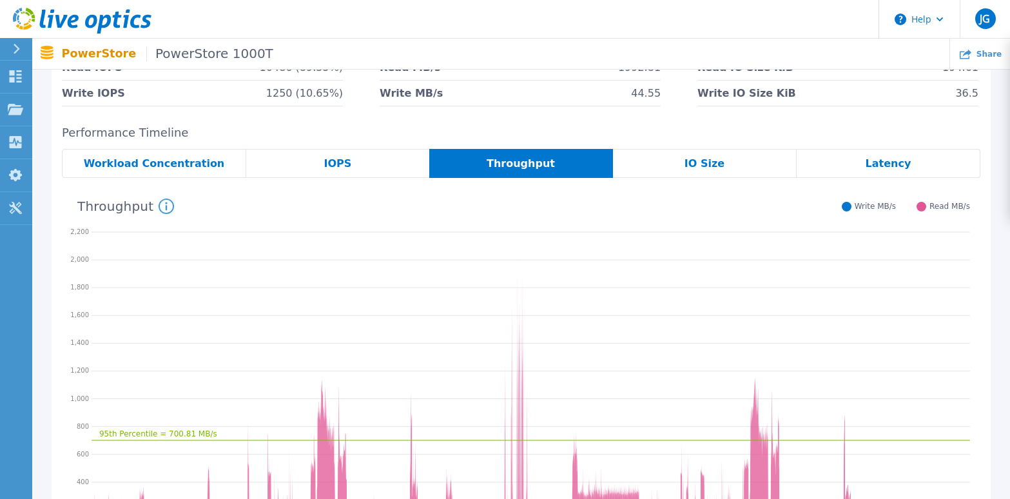
click at [740, 154] on div "IO Size" at bounding box center [705, 163] width 184 height 29
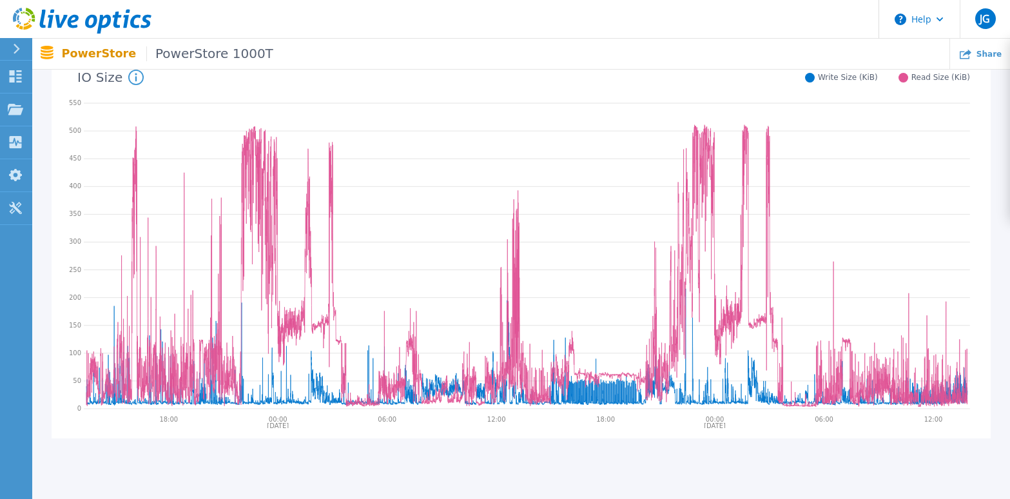
scroll to position [233, 0]
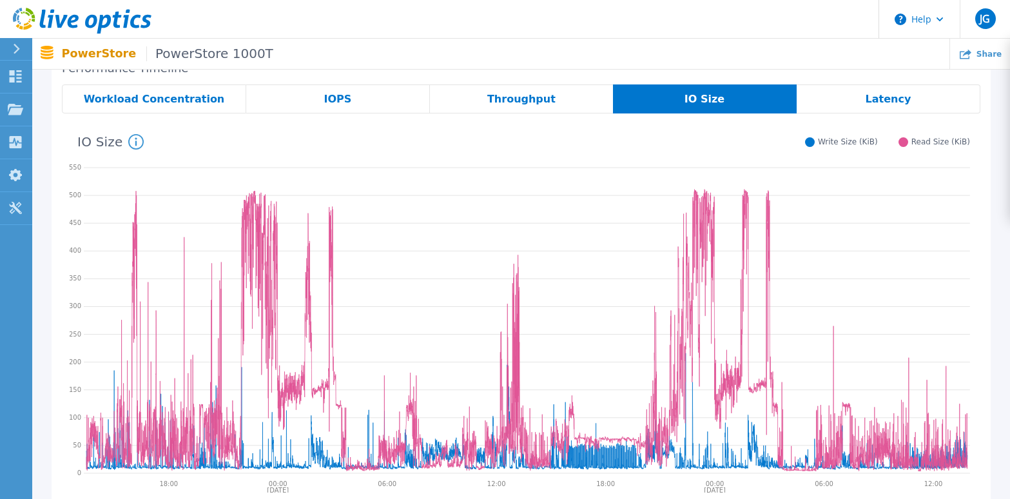
click at [908, 90] on div "Latency" at bounding box center [889, 98] width 184 height 29
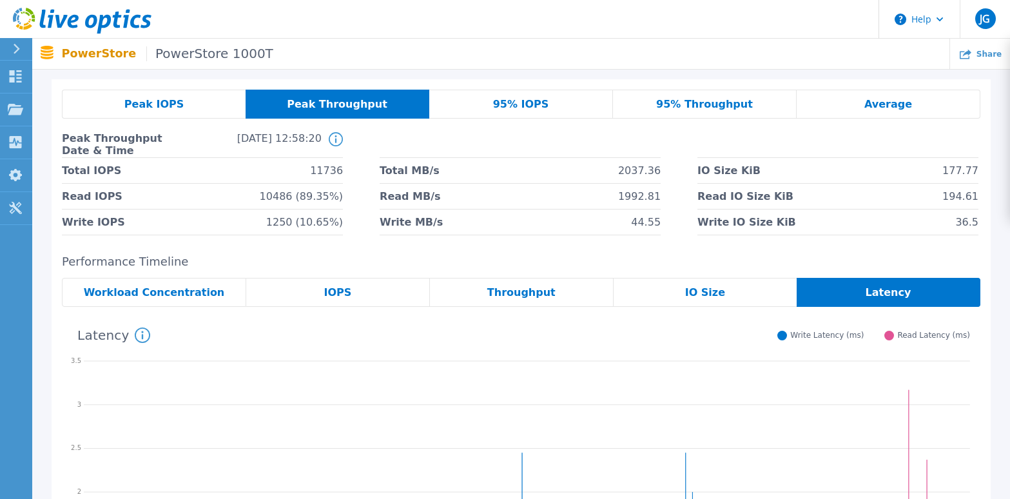
scroll to position [0, 0]
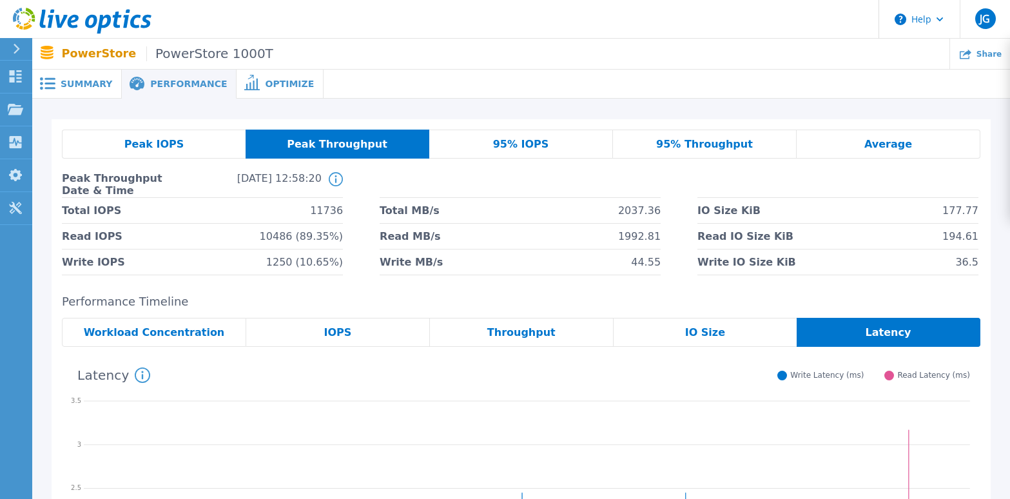
click at [525, 146] on span "95% IOPS" at bounding box center [521, 144] width 56 height 10
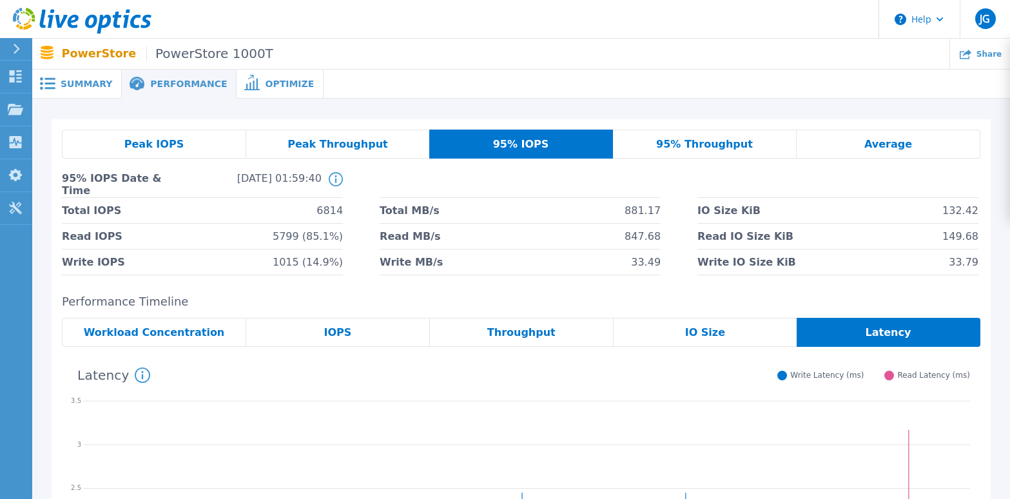
click at [671, 148] on span "95% Throughput" at bounding box center [704, 144] width 97 height 10
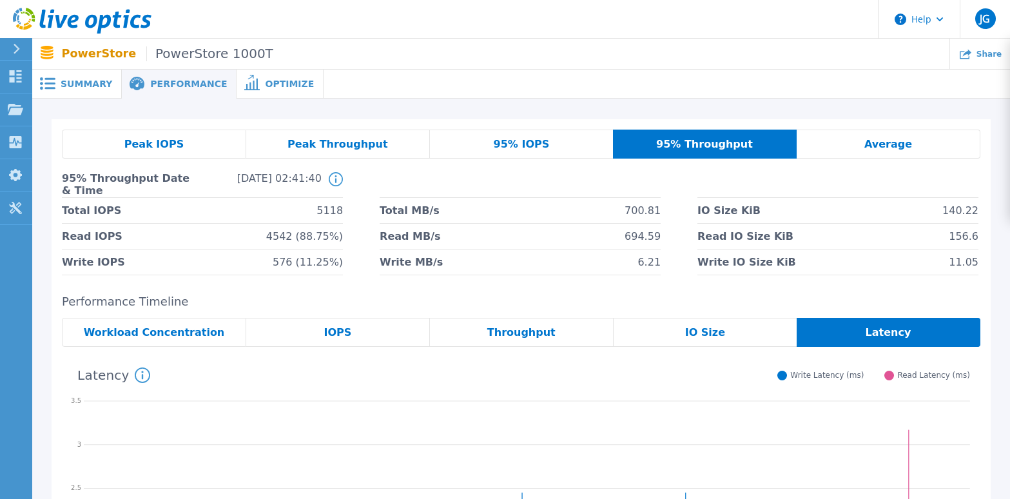
click at [874, 155] on div "Average" at bounding box center [889, 144] width 184 height 29
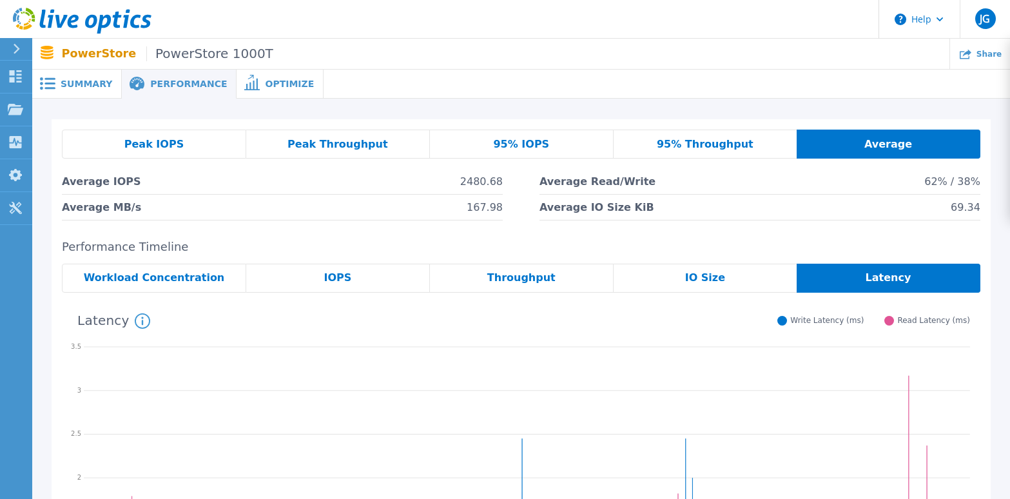
click at [162, 276] on span "Workload Concentration" at bounding box center [154, 278] width 141 height 10
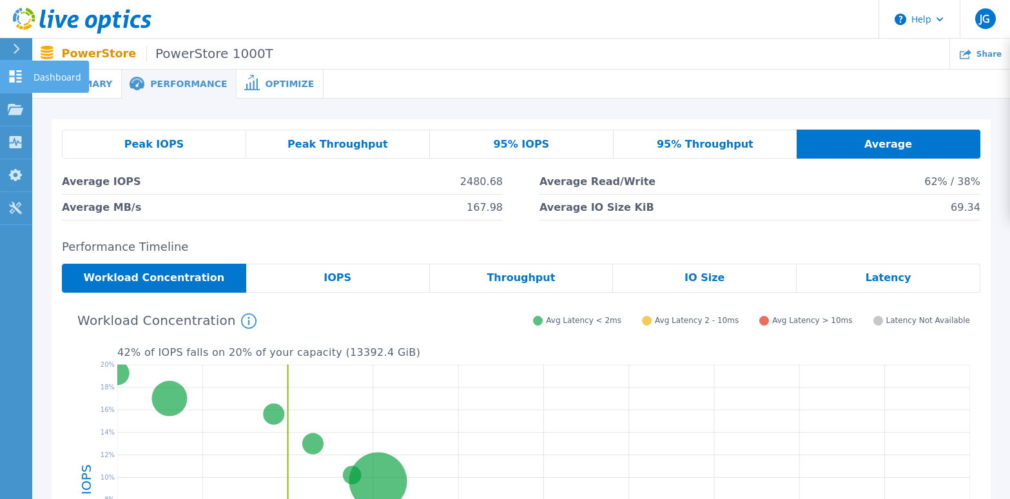
click at [22, 73] on icon at bounding box center [15, 76] width 15 height 12
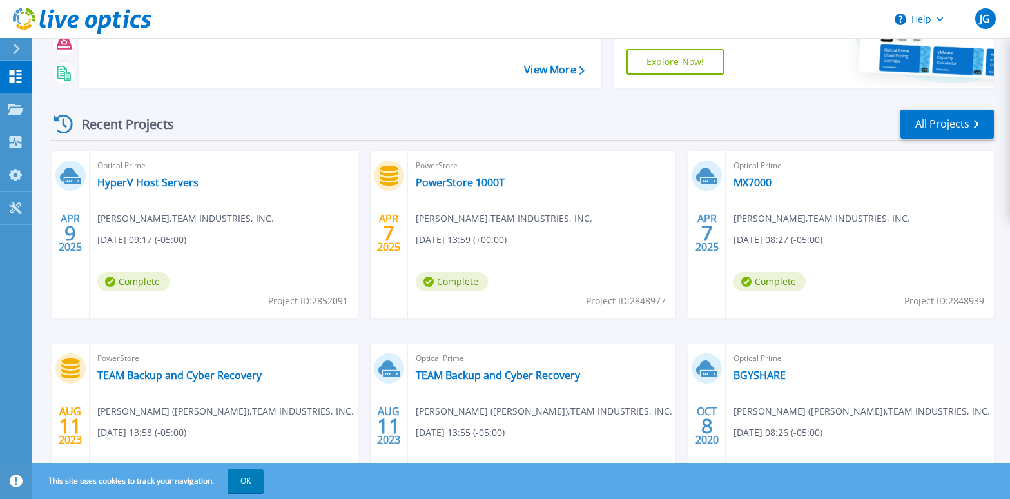
scroll to position [215, 0]
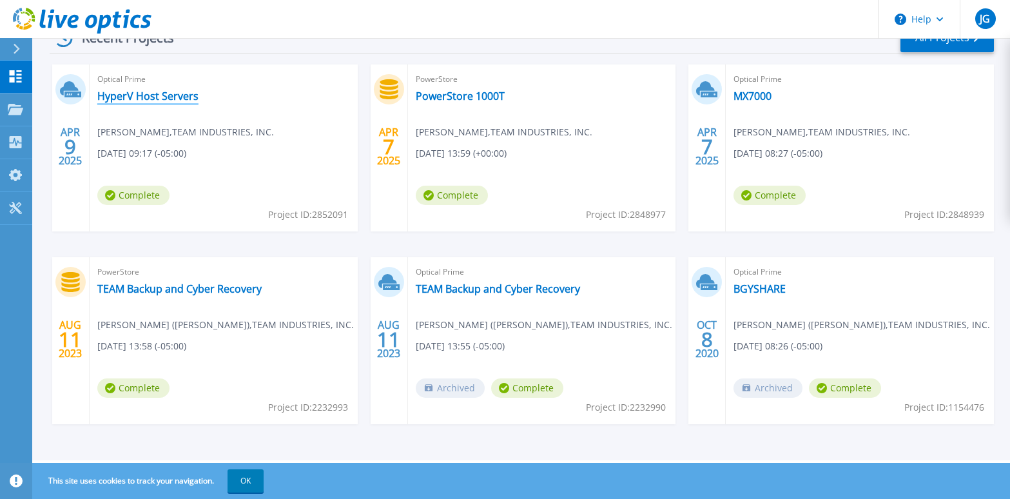
click at [160, 94] on link "HyperV Host Servers" at bounding box center [147, 96] width 101 height 13
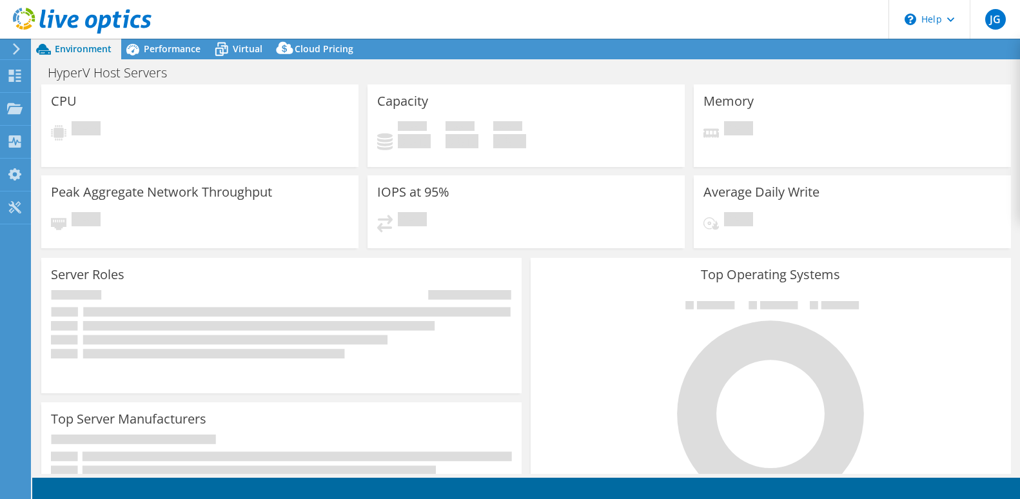
select select "[GEOGRAPHIC_DATA]"
select select "USD"
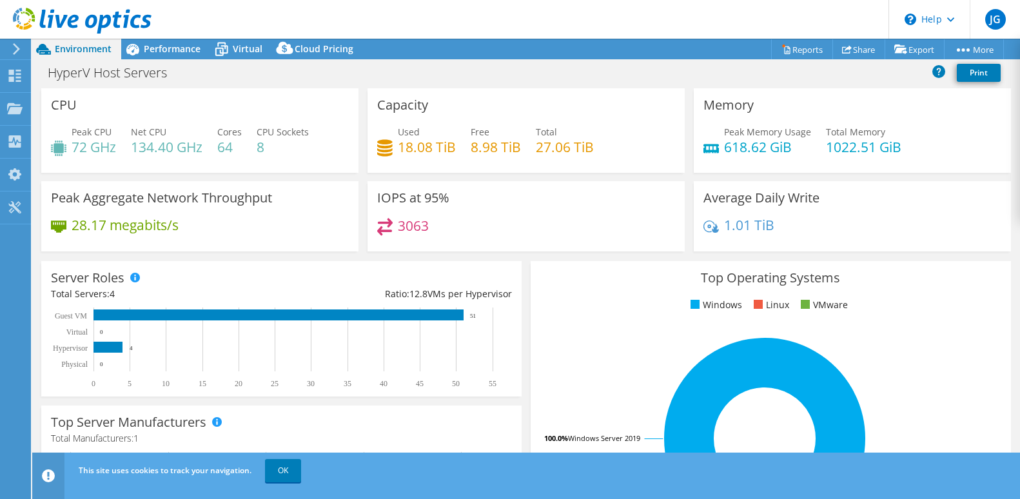
click at [19, 50] on icon at bounding box center [17, 49] width 10 height 12
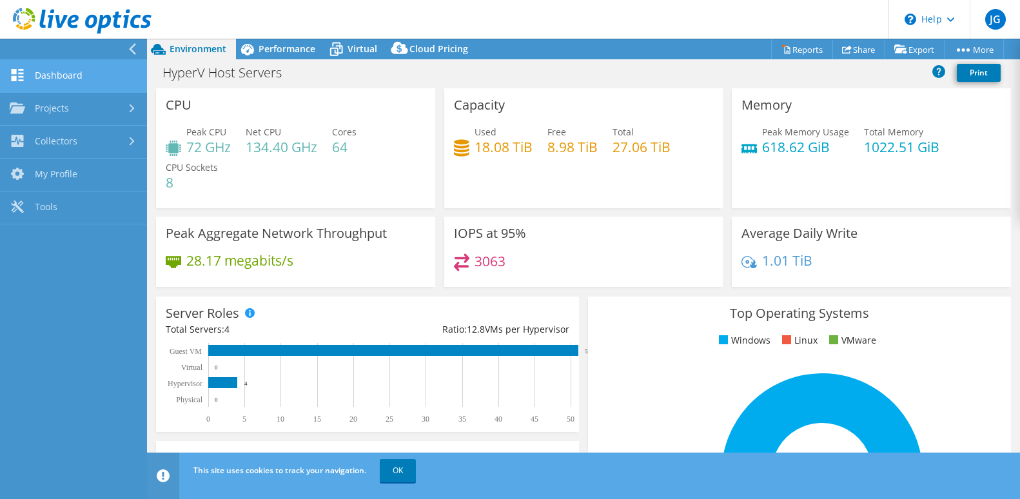
click at [61, 77] on link "Dashboard" at bounding box center [73, 76] width 147 height 33
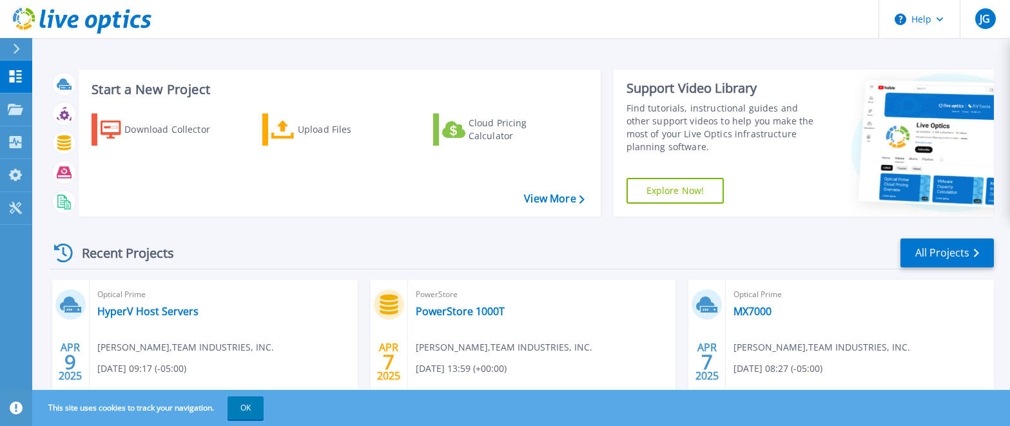
click at [20, 271] on div "Dashboard Dashboard Projects Projects Search Projects Upload SIOKIT & Files Opt…" at bounding box center [16, 244] width 32 height 367
click at [247, 412] on button "OK" at bounding box center [245, 407] width 36 height 23
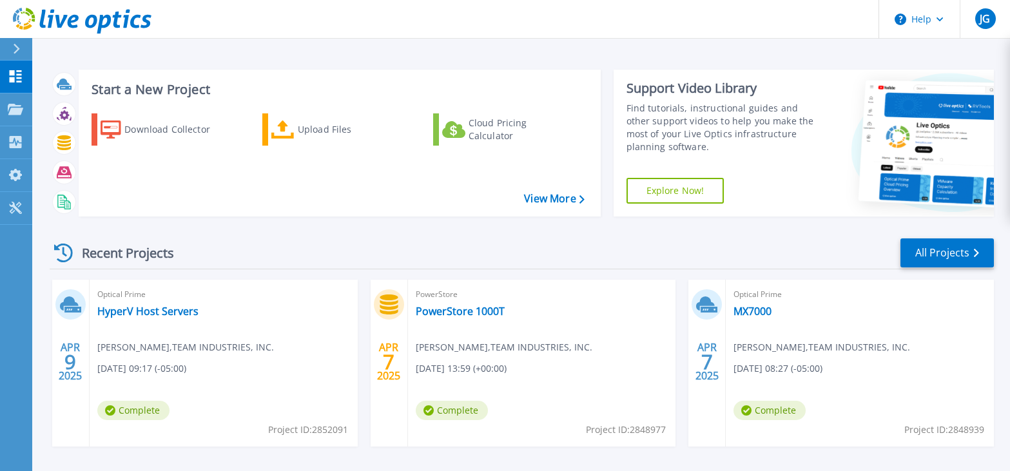
click at [206, 57] on div "Start a New Project Download Collector Upload Files Cloud Pricing Calculator Vi…" at bounding box center [521, 337] width 978 height 675
